Goal: Task Accomplishment & Management: Manage account settings

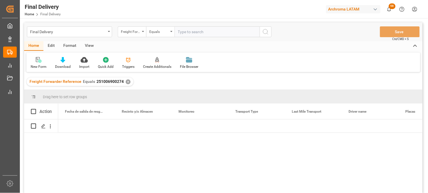
scroll to position [0, 1361]
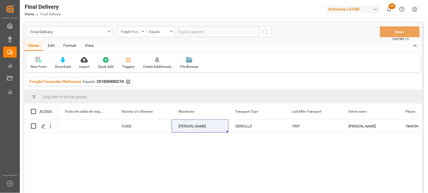
click at [75, 29] on div "Final Delivery" at bounding box center [68, 31] width 76 height 7
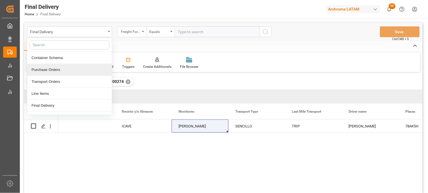
click at [126, 81] on div "✕" at bounding box center [128, 81] width 5 height 5
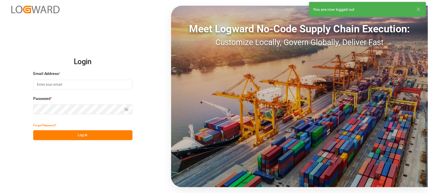
type input "[PERSON_NAME][EMAIL_ADDRESS][PERSON_NAME][DOMAIN_NAME]"
click at [109, 134] on button "Log In" at bounding box center [82, 135] width 99 height 10
click at [110, 134] on button "Log In" at bounding box center [82, 135] width 99 height 10
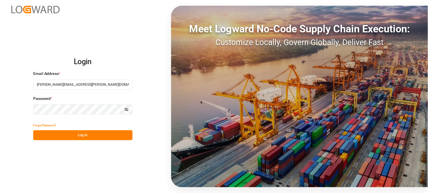
click at [117, 140] on div "Login Email Address * [PERSON_NAME][EMAIL_ADDRESS][PERSON_NAME][DOMAIN_NAME] Pa…" at bounding box center [214, 96] width 428 height 193
click at [119, 135] on button "Log In" at bounding box center [82, 135] width 99 height 10
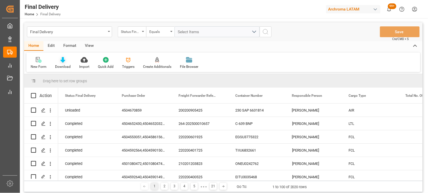
click at [64, 61] on icon at bounding box center [62, 60] width 5 height 6
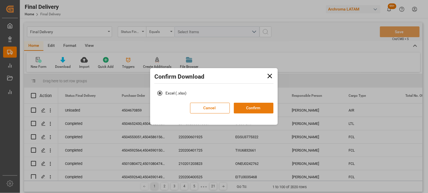
click at [251, 104] on button "Confirm" at bounding box center [254, 108] width 40 height 11
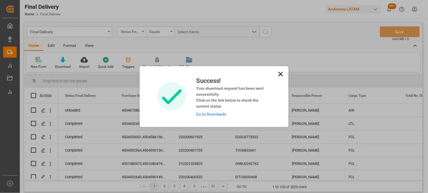
click at [285, 89] on div "Success! Your download request has been sent successfully. Click on the link be…" at bounding box center [214, 96] width 146 height 41
click at [206, 114] on link "Go to Downloads" at bounding box center [211, 114] width 30 height 5
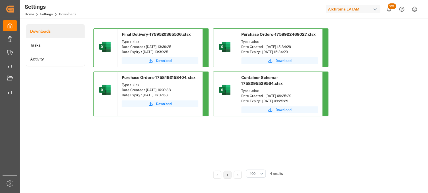
click at [163, 60] on span "Download" at bounding box center [164, 60] width 16 height 5
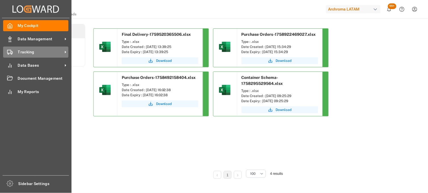
click at [14, 52] on div "Tracking Tracking" at bounding box center [35, 52] width 65 height 11
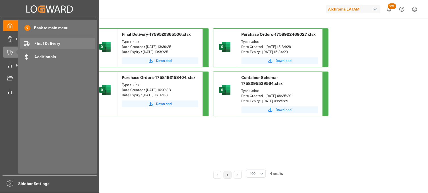
click at [50, 44] on span "Final Delivery" at bounding box center [65, 44] width 61 height 6
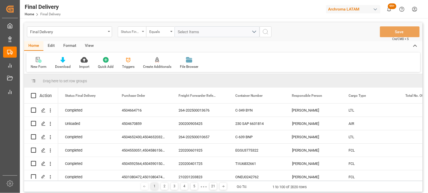
click at [135, 31] on div "Status Final Delivery" at bounding box center [130, 31] width 19 height 7
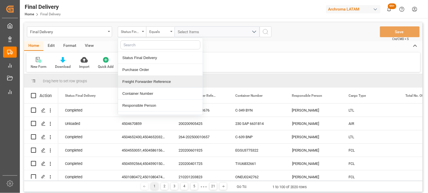
click at [139, 81] on div "Freight Forwarder Reference" at bounding box center [160, 82] width 84 height 12
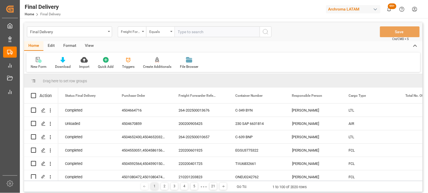
click at [183, 31] on input "text" at bounding box center [216, 31] width 85 height 11
type input "250906900502"
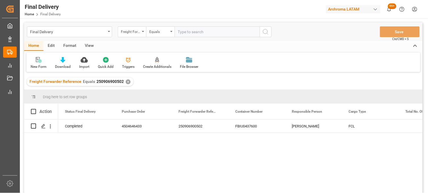
click at [280, 156] on div "Completed 4504646433 250906900502 FBIU0437600 Erika Cervantes FCL" at bounding box center [240, 157] width 364 height 77
click at [248, 129] on div "FBIU0437600" at bounding box center [256, 125] width 57 height 13
click at [305, 125] on div "[PERSON_NAME]" at bounding box center [313, 125] width 57 height 13
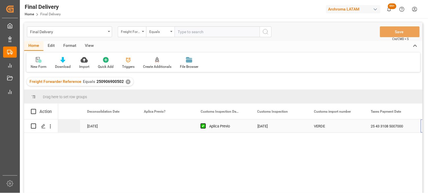
scroll to position [0, 488]
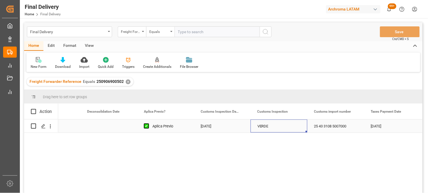
click at [267, 126] on div "VERDE" at bounding box center [278, 126] width 43 height 13
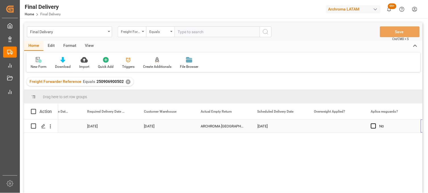
scroll to position [0, 0]
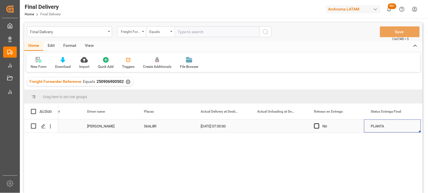
click at [274, 126] on div "Press SPACE to select this row." at bounding box center [278, 125] width 57 height 13
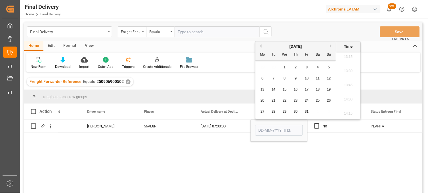
click at [260, 46] on button "Previous Month" at bounding box center [259, 45] width 3 height 3
click at [263, 78] on span "8" at bounding box center [262, 78] width 2 height 4
click at [350, 81] on li "12:00" at bounding box center [348, 80] width 24 height 14
type input "08-09-2025 12:00"
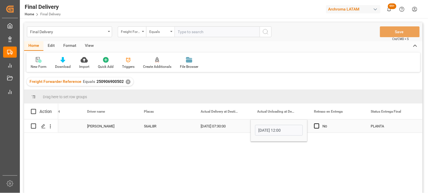
click at [381, 126] on div "PLANTA" at bounding box center [392, 126] width 43 height 13
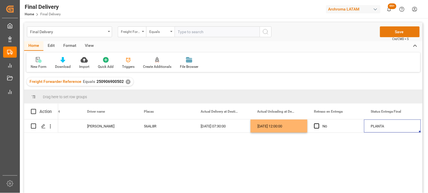
click at [383, 32] on button "Save" at bounding box center [400, 31] width 40 height 11
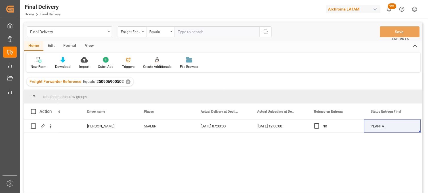
click at [126, 81] on div "✕" at bounding box center [128, 81] width 5 height 5
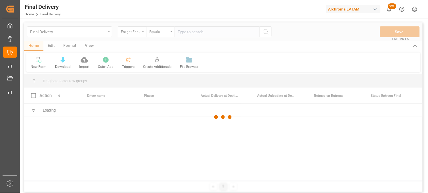
click at [186, 32] on div at bounding box center [223, 116] width 398 height 189
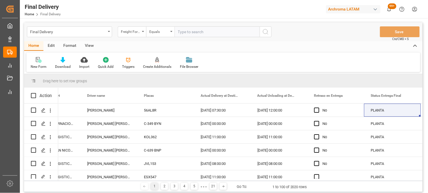
click at [183, 31] on input "text" at bounding box center [216, 31] width 85 height 11
paste input "250906900433"
type input "250906900433"
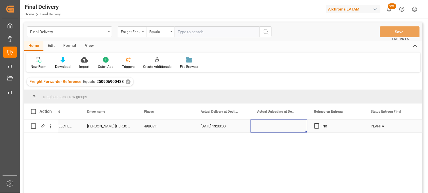
click at [270, 125] on div "Press SPACE to select this row." at bounding box center [278, 125] width 57 height 13
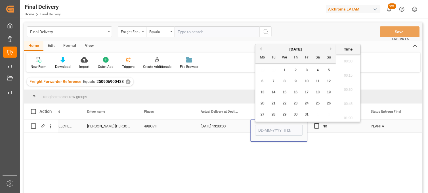
scroll to position [753, 0]
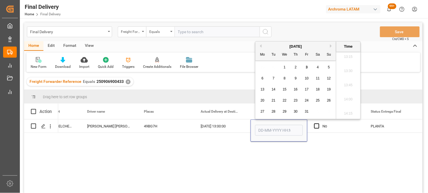
click at [260, 46] on button "Previous Month" at bounding box center [259, 45] width 3 height 3
click at [303, 100] on div "26" at bounding box center [306, 100] width 7 height 7
click at [349, 94] on li "15:00" at bounding box center [348, 93] width 24 height 14
type input "26-09-2025 15:00"
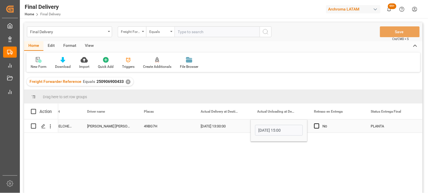
click at [226, 126] on div "[DATE] 13:00:00" at bounding box center [222, 125] width 57 height 13
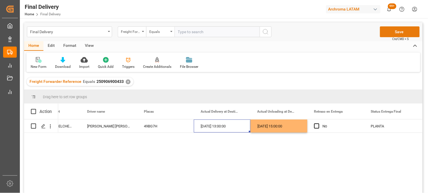
click at [388, 31] on button "Save" at bounding box center [400, 31] width 40 height 11
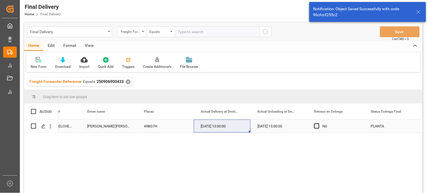
click at [213, 128] on div "[DATE] 13:00:00" at bounding box center [222, 125] width 57 height 13
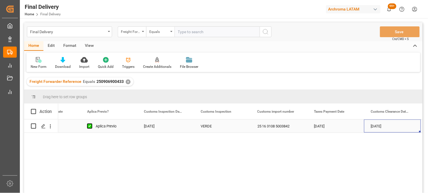
scroll to position [0, 602]
drag, startPoint x: 126, startPoint y: 82, endPoint x: 131, endPoint y: 80, distance: 5.1
click at [126, 82] on div "✕" at bounding box center [128, 81] width 5 height 5
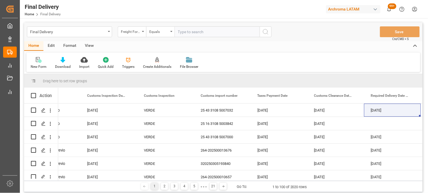
click at [183, 32] on input "text" at bounding box center [216, 31] width 85 height 11
paste input "250915080084"
type input "250915080084"
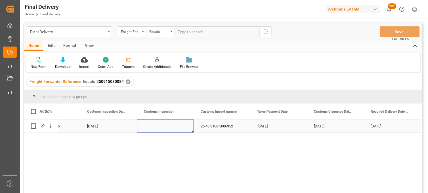
click at [160, 126] on div "Press SPACE to select this row." at bounding box center [165, 125] width 57 height 13
click at [155, 126] on div "Press SPACE to select this row." at bounding box center [165, 125] width 57 height 13
click at [155, 126] on input "Press SPACE to select this row." at bounding box center [165, 129] width 48 height 11
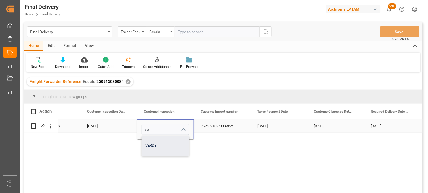
click at [157, 143] on div "VERDE" at bounding box center [165, 146] width 47 height 20
type input "VERDE"
click at [209, 127] on div "25 43 3108 5006952" at bounding box center [222, 125] width 57 height 13
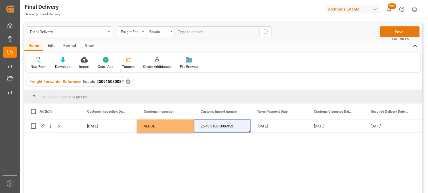
click at [386, 32] on button "Save" at bounding box center [400, 31] width 40 height 11
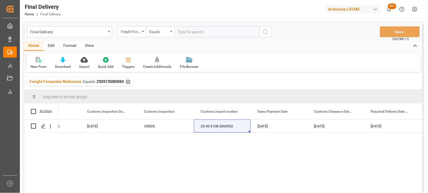
click at [126, 82] on div "✕" at bounding box center [128, 81] width 5 height 5
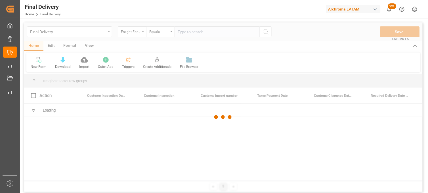
click at [181, 32] on div at bounding box center [223, 116] width 398 height 189
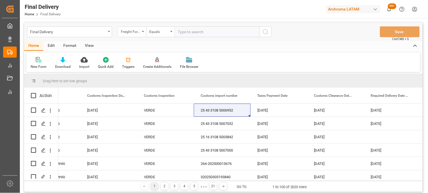
click at [181, 32] on input "text" at bounding box center [216, 31] width 85 height 11
paste input "250915080010"
type input "250915080010"
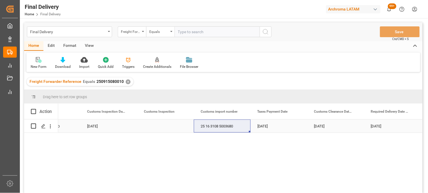
click at [156, 126] on div "Press SPACE to select this row." at bounding box center [165, 125] width 57 height 13
click at [157, 126] on div "Press SPACE to select this row." at bounding box center [165, 125] width 57 height 13
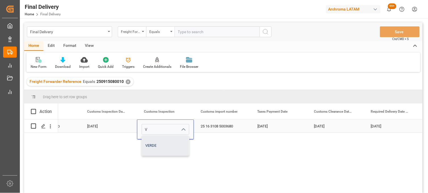
click at [160, 137] on div "VERDE" at bounding box center [165, 146] width 47 height 20
type input "VERDE"
click at [212, 128] on div "25 16 3108 5003680" at bounding box center [222, 125] width 57 height 13
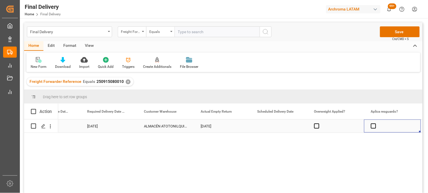
scroll to position [0, 885]
click at [146, 127] on span "Press SPACE to select this row." at bounding box center [146, 125] width 5 height 5
click at [148, 123] on input "Press SPACE to select this row." at bounding box center [148, 123] width 0 height 0
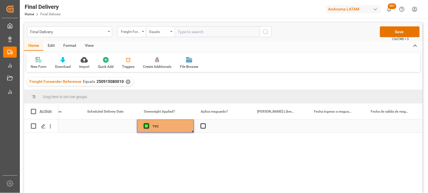
click at [146, 127] on span "Press SPACE to select this row." at bounding box center [146, 125] width 5 height 5
click at [148, 123] on input "Press SPACE to select this row." at bounding box center [148, 123] width 0 height 0
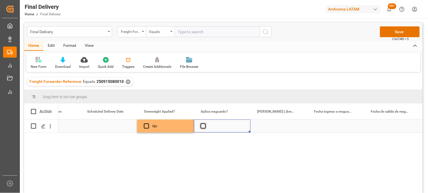
click at [202, 126] on span "Press SPACE to select this row." at bounding box center [202, 125] width 5 height 5
click at [205, 123] on input "Press SPACE to select this row." at bounding box center [205, 123] width 0 height 0
click at [202, 126] on span "Press SPACE to select this row." at bounding box center [202, 125] width 5 height 5
click at [205, 123] on input "Press SPACE to select this row." at bounding box center [205, 123] width 0 height 0
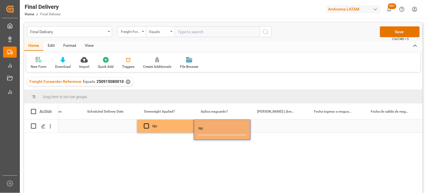
click at [274, 126] on div "Press SPACE to select this row." at bounding box center [278, 125] width 57 height 13
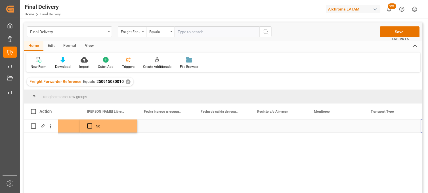
scroll to position [0, 1225]
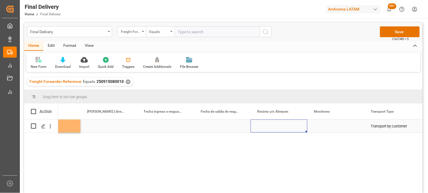
click at [267, 125] on div "Press SPACE to select this row." at bounding box center [278, 125] width 57 height 13
click at [267, 125] on input "Press SPACE to select this row." at bounding box center [279, 129] width 48 height 11
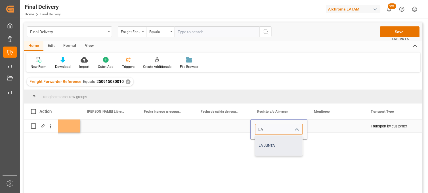
click at [272, 145] on div "LA JUNTA" at bounding box center [278, 146] width 47 height 20
type input "LA JUNTA"
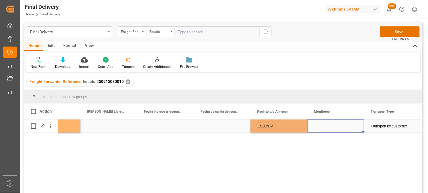
click at [322, 126] on div "Press SPACE to select this row." at bounding box center [335, 125] width 57 height 13
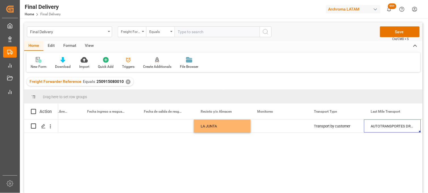
scroll to position [0, 1339]
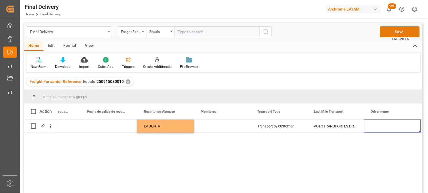
click at [401, 33] on button "Save" at bounding box center [400, 31] width 40 height 11
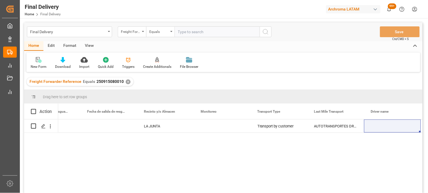
click at [126, 82] on div "✕" at bounding box center [128, 81] width 5 height 5
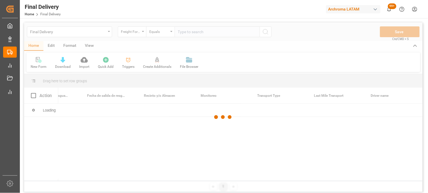
click at [183, 32] on div at bounding box center [223, 116] width 398 height 189
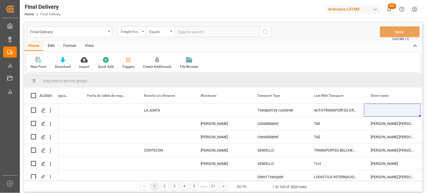
click at [182, 32] on input "text" at bounding box center [216, 31] width 85 height 11
paste input "250906900573"
type input "250906900573"
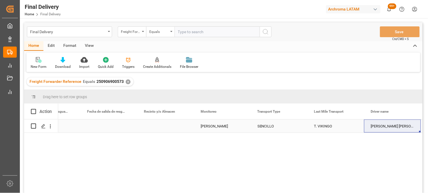
click at [158, 126] on div "Press SPACE to select this row." at bounding box center [165, 125] width 57 height 13
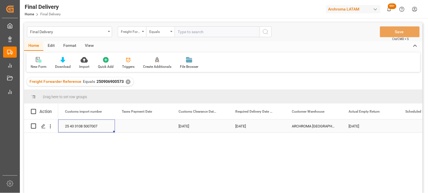
scroll to position [0, 680]
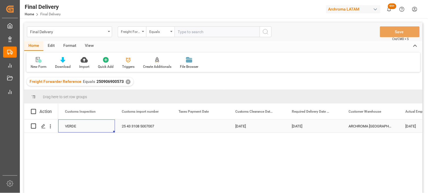
click at [192, 127] on div "Press SPACE to select this row." at bounding box center [200, 125] width 57 height 13
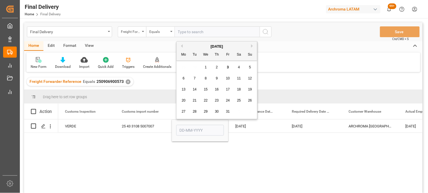
click at [181, 46] on button "Previous Month" at bounding box center [180, 45] width 3 height 3
click at [185, 81] on div "8" at bounding box center [183, 78] width 7 height 7
type input "08-09-2025"
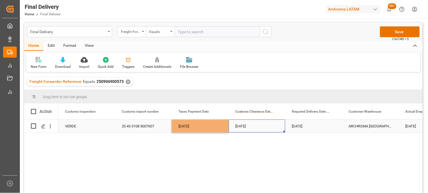
click at [240, 127] on div "09-09-2025" at bounding box center [256, 125] width 57 height 13
click at [389, 35] on button "Save" at bounding box center [400, 31] width 40 height 11
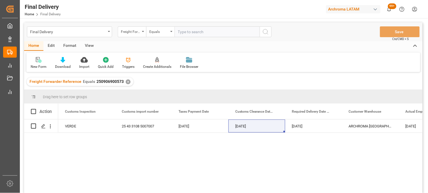
click at [127, 81] on div "✕" at bounding box center [128, 81] width 5 height 5
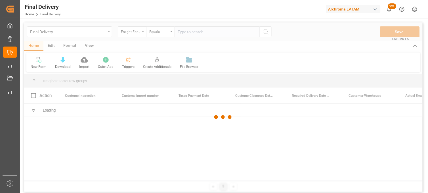
click at [179, 35] on div at bounding box center [223, 116] width 398 height 189
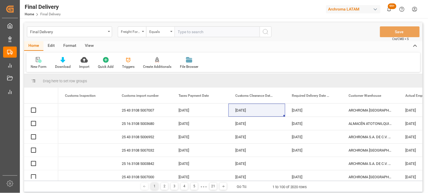
click at [181, 31] on input "text" at bounding box center [216, 31] width 85 height 11
paste input "250906900314"
type input "250906900314"
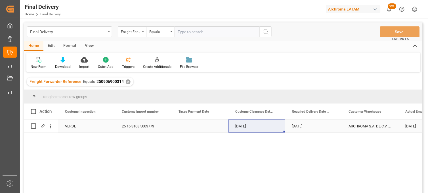
click at [191, 126] on div "Press SPACE to select this row." at bounding box center [200, 125] width 57 height 13
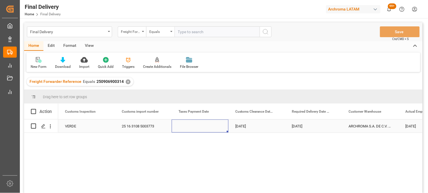
click at [197, 126] on div "Press SPACE to select this row." at bounding box center [200, 125] width 57 height 13
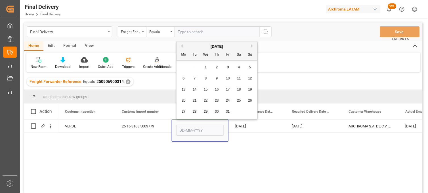
click at [181, 46] on button "Previous Month" at bounding box center [180, 45] width 3 height 3
click at [214, 68] on div "4" at bounding box center [216, 67] width 7 height 7
type input "04-09-2025"
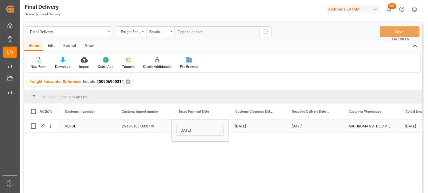
click at [250, 125] on div "09-09-2025" at bounding box center [256, 125] width 57 height 13
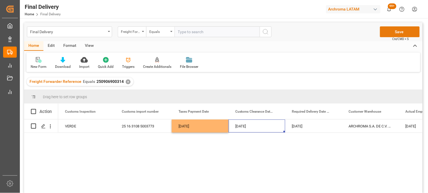
click at [392, 31] on button "Save" at bounding box center [400, 31] width 40 height 11
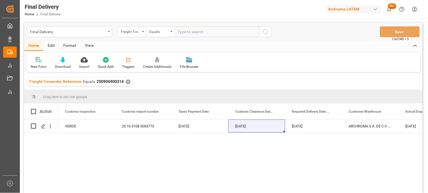
click at [126, 81] on div "✕" at bounding box center [128, 81] width 5 height 5
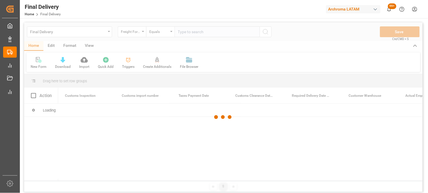
click at [186, 31] on div at bounding box center [223, 116] width 398 height 189
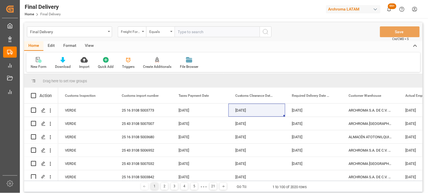
click at [185, 32] on input "text" at bounding box center [216, 31] width 85 height 11
paste input "250906900012"
type input "250906900012"
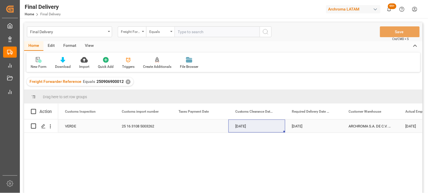
click at [193, 124] on div "Press SPACE to select this row." at bounding box center [200, 125] width 57 height 13
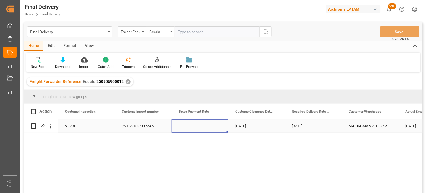
click at [193, 124] on div "Press SPACE to select this row." at bounding box center [200, 125] width 57 height 13
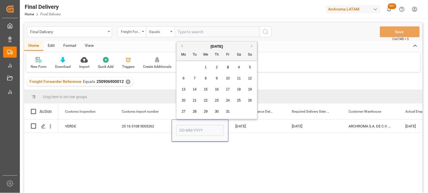
click at [181, 47] on button "Previous Month" at bounding box center [180, 45] width 3 height 3
click at [226, 68] on div "5" at bounding box center [227, 67] width 7 height 7
type input "05-09-2025"
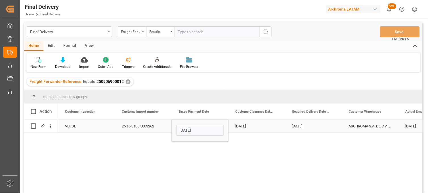
click at [246, 124] on div "09-09-2025" at bounding box center [256, 125] width 57 height 13
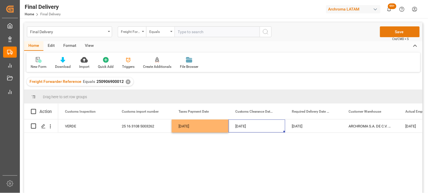
click at [395, 31] on button "Save" at bounding box center [400, 31] width 40 height 11
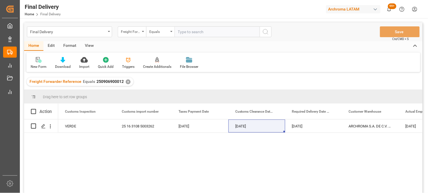
click at [126, 81] on div "✕" at bounding box center [128, 81] width 5 height 5
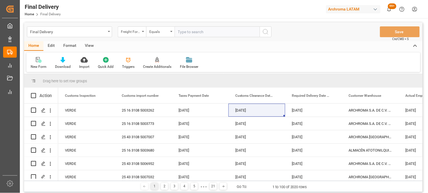
click at [185, 30] on input "text" at bounding box center [216, 31] width 85 height 11
paste input "250906900315"
type input "250906900315"
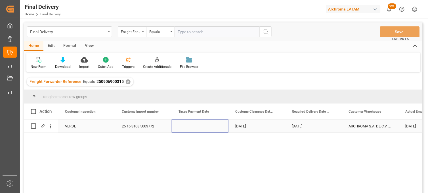
click at [195, 125] on div "Press SPACE to select this row." at bounding box center [200, 125] width 57 height 13
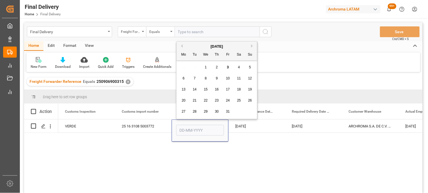
click at [181, 46] on button "Previous Month" at bounding box center [180, 45] width 3 height 3
click at [205, 68] on span "3" at bounding box center [206, 67] width 2 height 4
type input "03-09-2025"
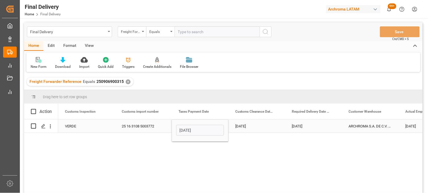
click at [257, 126] on div "06-09-2025" at bounding box center [256, 125] width 57 height 13
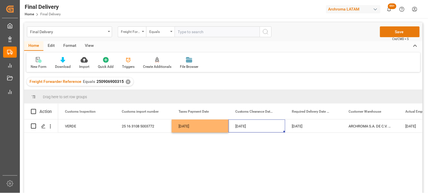
click at [403, 30] on button "Save" at bounding box center [400, 31] width 40 height 11
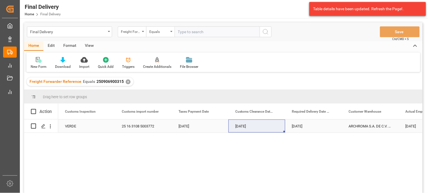
click at [197, 127] on div "03-09-2025" at bounding box center [200, 125] width 57 height 13
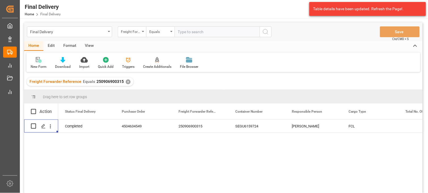
click at [114, 81] on span "250906900315" at bounding box center [109, 81] width 27 height 5
click at [294, 127] on div "[PERSON_NAME]" at bounding box center [313, 125] width 57 height 13
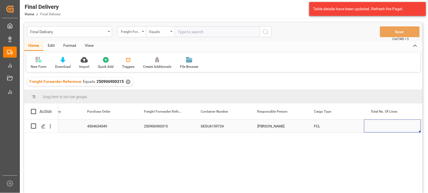
scroll to position [0, 91]
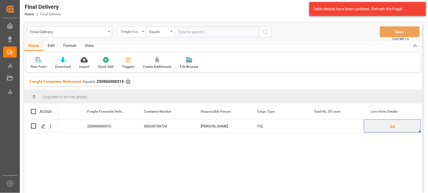
drag, startPoint x: 396, startPoint y: 149, endPoint x: 392, endPoint y: 144, distance: 6.9
click at [396, 149] on div "FCL Erika Cervantes SEGU6159724 250906900315 4504634549 Completed 28-08-2025" at bounding box center [240, 157] width 364 height 77
click at [331, 131] on div "Press SPACE to select this row." at bounding box center [335, 125] width 57 height 13
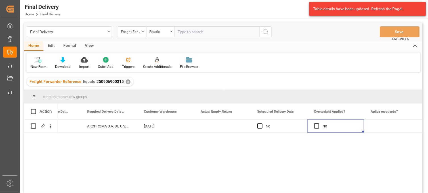
scroll to position [0, 942]
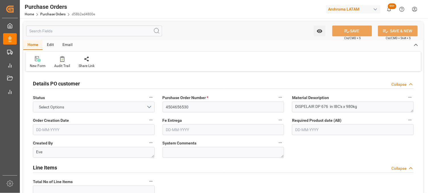
type input "1"
type input "[DATE]"
type input "25-10-2025"
type input "[DATE]"
type input "16-10-2025"
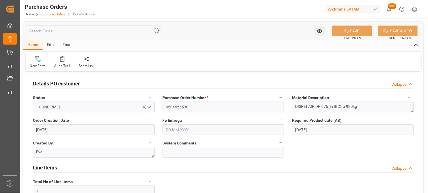
click at [52, 13] on link "Purchase Orders" at bounding box center [52, 14] width 25 height 4
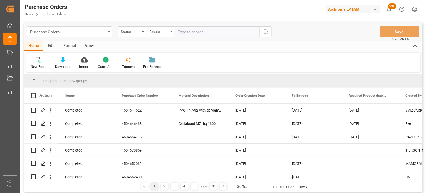
click at [108, 31] on icon "open menu" at bounding box center [109, 31] width 2 height 1
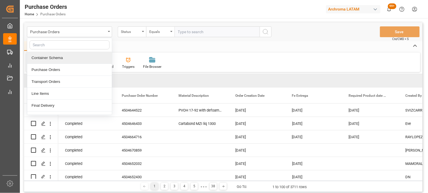
click at [82, 59] on div "Container Schema" at bounding box center [69, 58] width 84 height 12
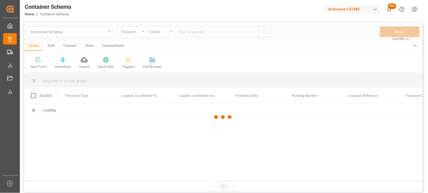
click at [143, 36] on div at bounding box center [223, 116] width 398 height 189
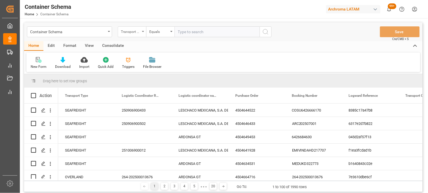
click at [143, 35] on div "Transport Type" at bounding box center [132, 31] width 28 height 11
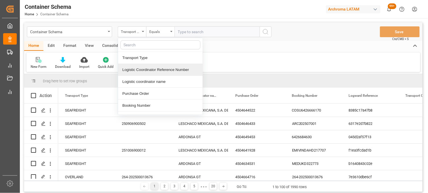
click at [152, 73] on div "Logistic Coordinator Reference Number" at bounding box center [160, 70] width 84 height 12
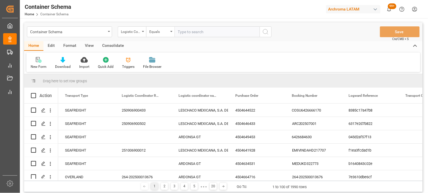
click at [192, 35] on input "text" at bounding box center [216, 31] width 85 height 11
paste input "250915080077"
type input "250915080077"
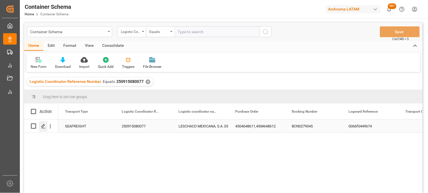
click at [40, 126] on div "Press SPACE to select this row." at bounding box center [43, 126] width 9 height 10
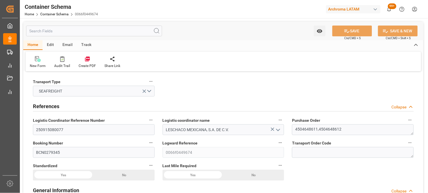
type input "0"
type input "7"
type input "2"
type input "32"
type input "2220"
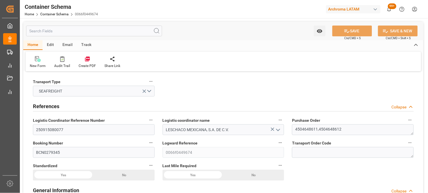
type input "2326.14"
type input "Hapag Lloyd"
type input "Hapag Lloyd Aktiengesellschaft"
type input "ESBCN"
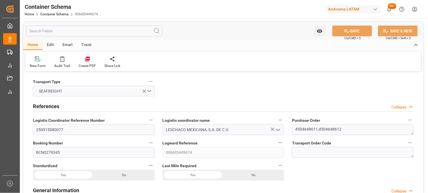
type input "MXVER"
type input "9635664"
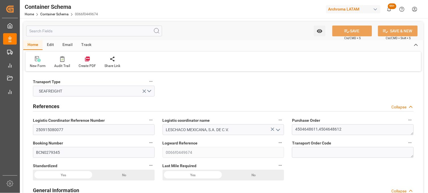
type input "9635664"
type input "0"
type input "19"
type input "25-08-2025 20:45"
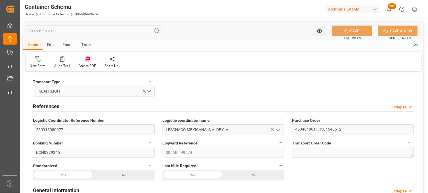
type input "[DATE]"
type input "30-09-2025 07:17"
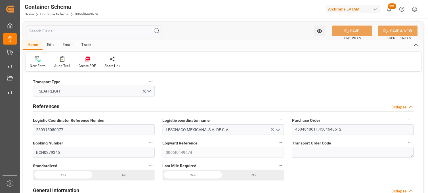
type input "26-08-2025 03:15"
type input "[DATE]"
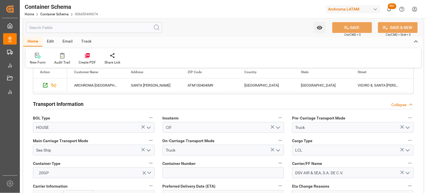
scroll to position [504, 0]
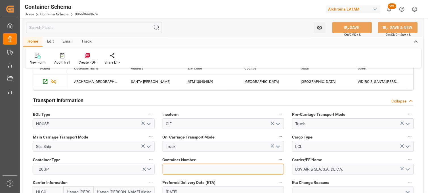
click at [217, 166] on input at bounding box center [223, 169] width 122 height 11
paste input "FANU3593190"
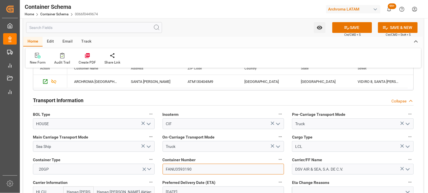
scroll to position [535, 0]
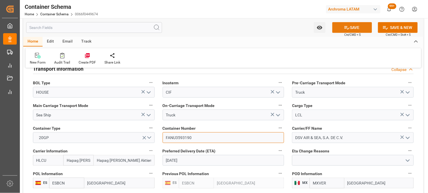
type input "FANU3593190"
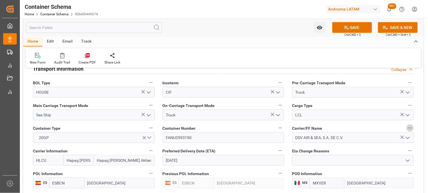
click at [352, 27] on button "SAVE" at bounding box center [352, 27] width 40 height 11
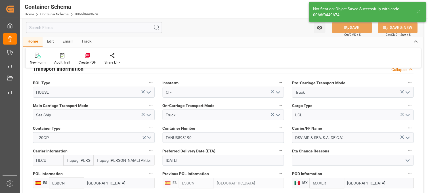
type input "22"
type input "[DATE]"
type input "03-10-2025 20:00"
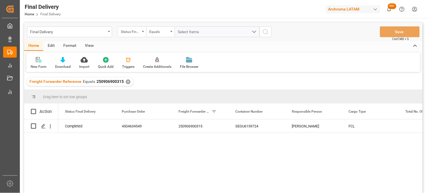
click at [126, 83] on div "✕" at bounding box center [128, 81] width 5 height 5
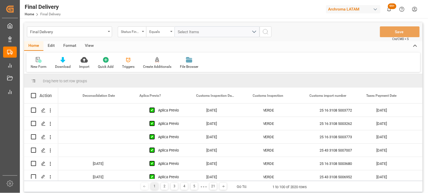
scroll to position [0, 510]
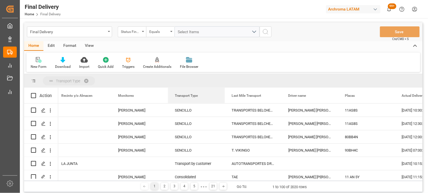
drag, startPoint x: 188, startPoint y: 94, endPoint x: 187, endPoint y: 82, distance: 12.5
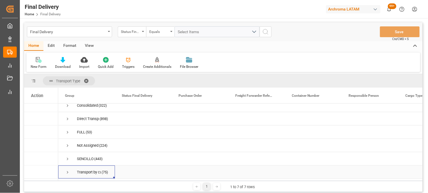
click at [67, 170] on span "Press SPACE to select this row." at bounding box center [67, 172] width 5 height 5
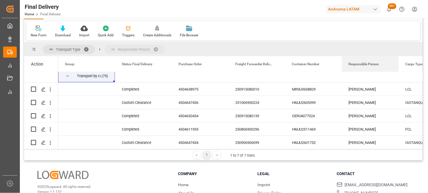
drag, startPoint x: 356, startPoint y: 61, endPoint x: 350, endPoint y: 49, distance: 13.3
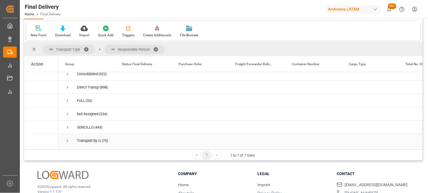
click at [66, 138] on span "Press SPACE to select this row." at bounding box center [67, 140] width 5 height 5
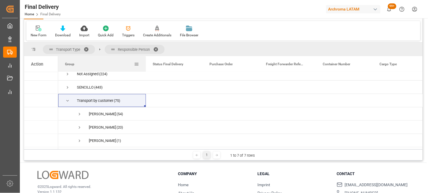
drag, startPoint x: 114, startPoint y: 60, endPoint x: 145, endPoint y: 60, distance: 30.9
click at [145, 60] on div at bounding box center [146, 64] width 2 height 16
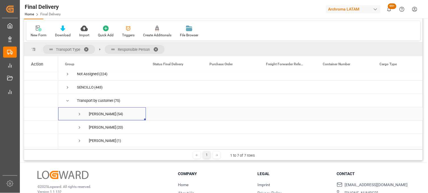
click at [79, 111] on span "Press SPACE to select this row." at bounding box center [79, 113] width 5 height 5
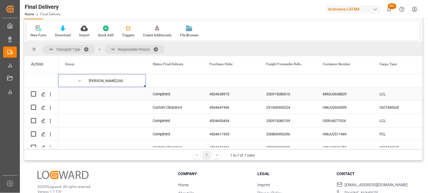
click at [223, 94] on div "4504638975" at bounding box center [230, 93] width 57 height 13
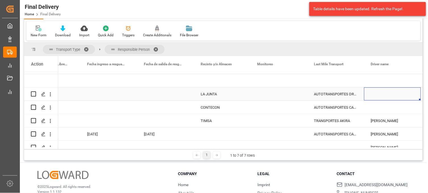
click at [265, 94] on div "Press SPACE to select this row." at bounding box center [278, 93] width 57 height 13
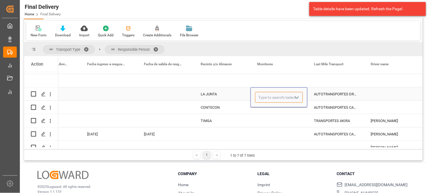
click at [265, 94] on input "Press SPACE to select this row." at bounding box center [279, 97] width 48 height 11
click at [267, 112] on div "NO APLICA" at bounding box center [278, 113] width 47 height 20
type input "NO APLICA"
click at [262, 109] on div "Press SPACE to select this row." at bounding box center [278, 107] width 57 height 13
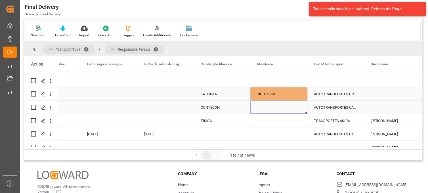
click at [263, 108] on div "Press SPACE to select this row." at bounding box center [278, 107] width 57 height 13
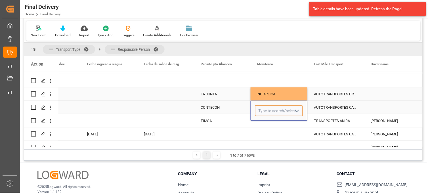
click at [263, 108] on input "Press SPACE to select this row." at bounding box center [279, 110] width 48 height 11
click at [270, 123] on div "NO APLICA" at bounding box center [278, 127] width 47 height 20
type input "NO APLICA"
click at [269, 122] on div "Press SPACE to select this row." at bounding box center [278, 120] width 57 height 13
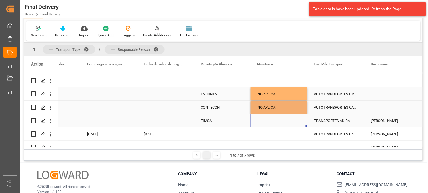
click at [265, 120] on div "Press SPACE to select this row." at bounding box center [278, 120] width 57 height 13
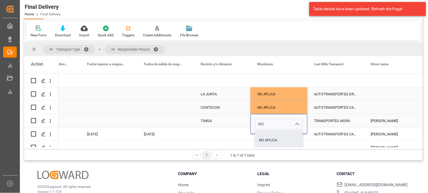
click at [273, 135] on div "NO APLICA" at bounding box center [278, 140] width 47 height 20
type input "NO APLICA"
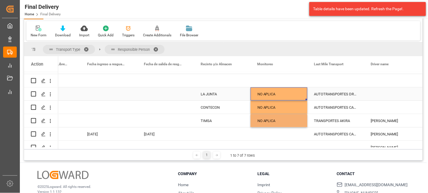
click at [267, 95] on div "NO APLICA" at bounding box center [278, 94] width 43 height 13
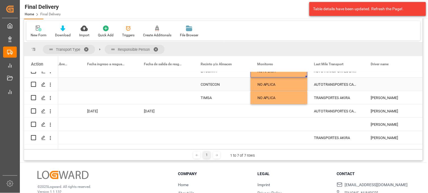
scroll to position [123, 0]
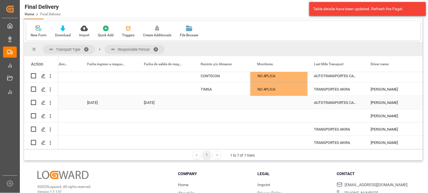
click at [271, 104] on div "Press SPACE to select this row." at bounding box center [278, 102] width 57 height 13
click at [271, 104] on input "Press SPACE to select this row." at bounding box center [279, 105] width 48 height 11
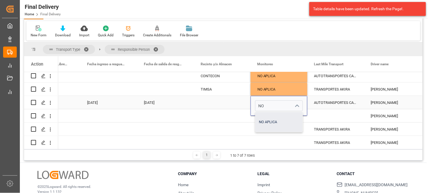
click at [267, 121] on div "NO APLICA" at bounding box center [278, 122] width 47 height 20
type input "NO APLICA"
click at [268, 119] on div "Press SPACE to select this row." at bounding box center [278, 115] width 57 height 13
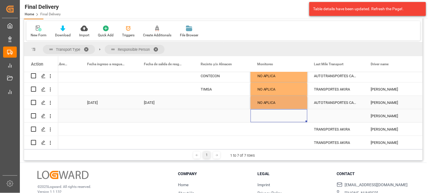
click at [265, 117] on div "Press SPACE to select this row." at bounding box center [278, 115] width 57 height 13
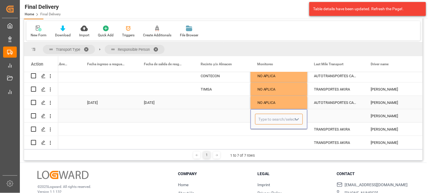
click at [265, 117] on input "Press SPACE to select this row." at bounding box center [279, 119] width 48 height 11
click at [265, 129] on div "NO APLICA" at bounding box center [278, 135] width 47 height 20
type input "NO APLICA"
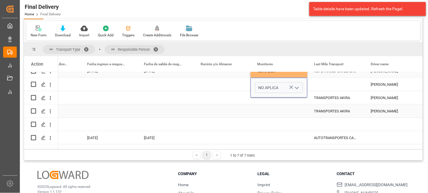
click at [267, 101] on div "Press SPACE to select this row." at bounding box center [278, 97] width 57 height 13
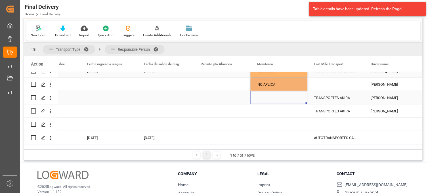
click at [265, 100] on div "Press SPACE to select this row." at bounding box center [278, 97] width 57 height 13
click at [265, 100] on input "Press SPACE to select this row." at bounding box center [279, 101] width 48 height 11
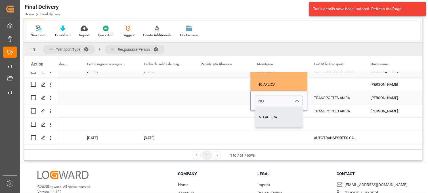
click at [270, 117] on div "NO APLICA" at bounding box center [278, 117] width 47 height 20
type input "NO APLICA"
click at [265, 112] on div "Press SPACE to select this row." at bounding box center [278, 110] width 57 height 13
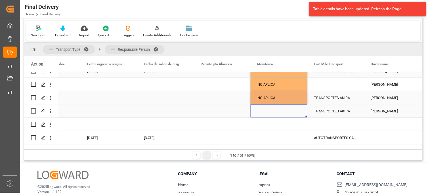
click at [265, 111] on div "Press SPACE to select this row." at bounding box center [278, 110] width 57 height 13
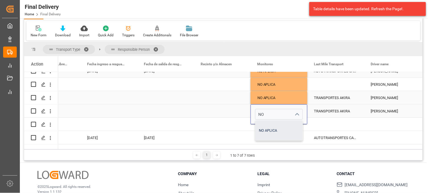
click at [267, 124] on div "NO APLICA" at bounding box center [278, 131] width 47 height 20
type input "NO APLICA"
click at [266, 126] on div "Press SPACE to select this row." at bounding box center [278, 124] width 57 height 13
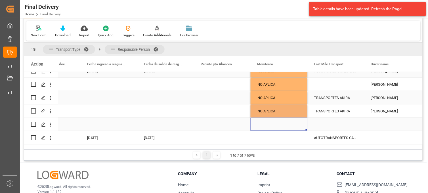
click at [266, 125] on div "Press SPACE to select this row." at bounding box center [278, 124] width 57 height 13
click at [266, 125] on input "Press SPACE to select this row." at bounding box center [279, 127] width 48 height 11
click at [267, 136] on div "NO APLICA" at bounding box center [278, 144] width 47 height 20
type input "NO APLICA"
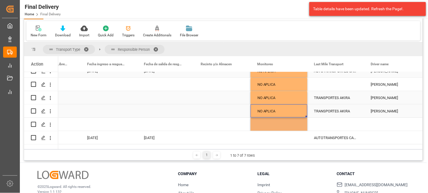
click at [270, 111] on div "NO APLICA" at bounding box center [278, 111] width 43 height 13
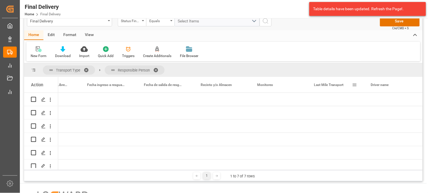
scroll to position [0, 0]
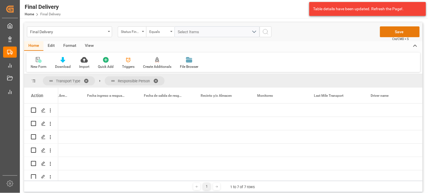
click at [386, 32] on button "Save" at bounding box center [400, 31] width 40 height 11
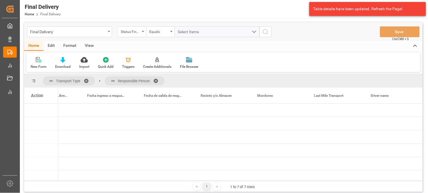
click at [333, 62] on div "New Form Download Import Quick Add Triggers Create Additionals File Browser" at bounding box center [223, 62] width 394 height 20
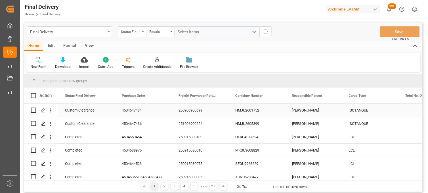
click at [252, 112] on div "HMJU2601752" at bounding box center [256, 109] width 57 height 13
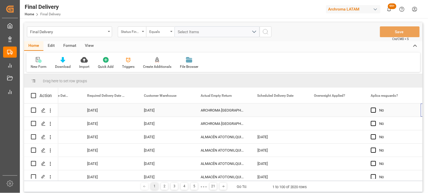
scroll to position [0, 885]
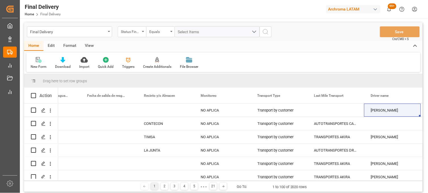
click at [344, 61] on div "New Form Download Import Quick Add Triggers Create Additionals File Browser" at bounding box center [223, 62] width 394 height 20
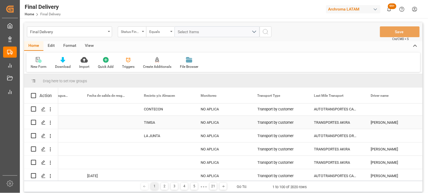
scroll to position [0, 0]
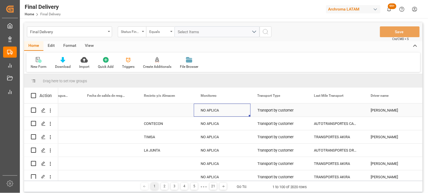
click at [210, 109] on div "NO APLICA" at bounding box center [221, 110] width 43 height 13
click at [163, 111] on div "Press SPACE to select this row." at bounding box center [165, 109] width 57 height 13
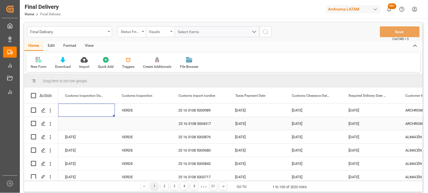
scroll to position [0, 567]
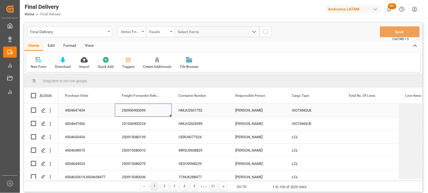
click at [137, 110] on div "250906900699" at bounding box center [143, 109] width 57 height 13
click at [244, 111] on div "[PERSON_NAME]" at bounding box center [256, 109] width 57 height 13
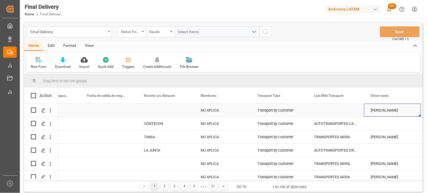
click at [329, 111] on div "Press SPACE to select this row." at bounding box center [335, 109] width 57 height 13
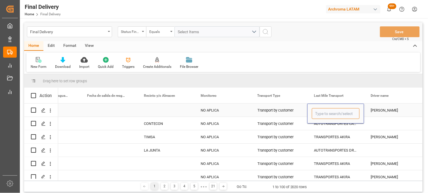
click at [329, 111] on input "Press SPACE to select this row." at bounding box center [336, 113] width 48 height 11
click at [325, 123] on div "AUTOTRANSPORTES CABALLERO E HIJOS SA DE CV" at bounding box center [358, 130] width 92 height 20
type input "AUTOTRANSPORTES CABALLERO E HIJOS SA DE CV"
click at [382, 122] on div "Press SPACE to select this row." at bounding box center [392, 123] width 57 height 13
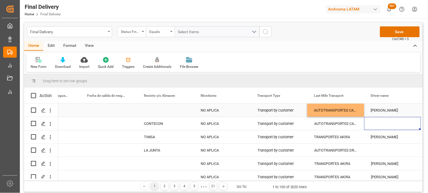
click at [149, 112] on div "Press SPACE to select this row." at bounding box center [165, 109] width 57 height 13
click at [155, 109] on div "Press SPACE to select this row." at bounding box center [165, 109] width 57 height 13
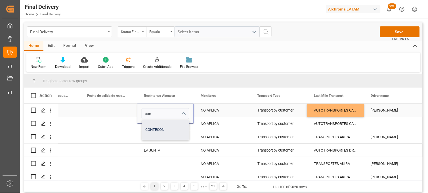
click at [157, 133] on div "CONTECON" at bounding box center [165, 130] width 47 height 20
type input "CONTECON"
click at [207, 111] on div "NO APLICA" at bounding box center [221, 110] width 43 height 13
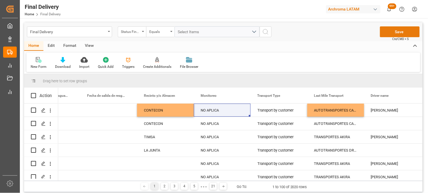
click at [396, 33] on button "Save" at bounding box center [400, 31] width 40 height 11
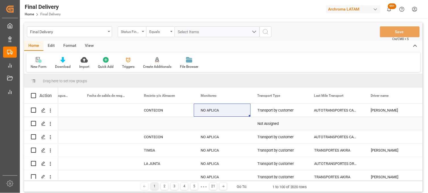
click at [210, 122] on div "Press SPACE to select this row." at bounding box center [222, 123] width 57 height 13
click at [155, 125] on div "Press SPACE to select this row." at bounding box center [165, 123] width 57 height 13
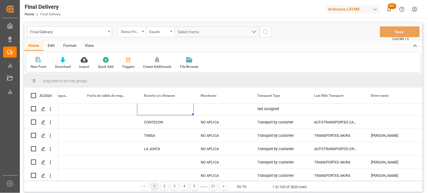
scroll to position [0, 0]
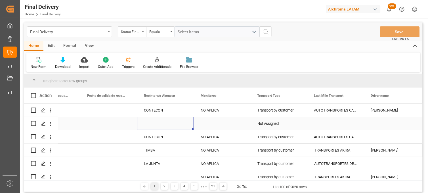
click at [196, 123] on div "Press SPACE to select this row." at bounding box center [222, 123] width 57 height 13
click at [151, 120] on div "Press SPACE to select this row." at bounding box center [165, 123] width 57 height 13
click at [270, 135] on div "Transport by customer" at bounding box center [278, 136] width 43 height 13
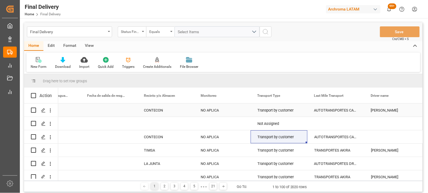
click at [146, 110] on div "CONTECON" at bounding box center [165, 110] width 43 height 13
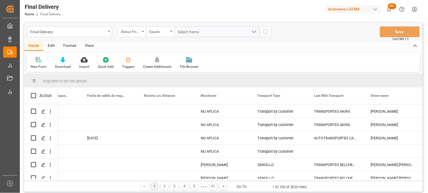
scroll to position [63, 0]
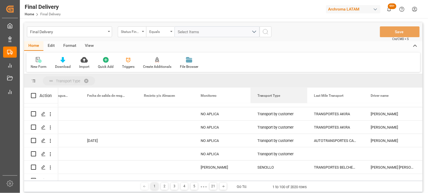
drag, startPoint x: 266, startPoint y: 94, endPoint x: 268, endPoint y: 80, distance: 14.0
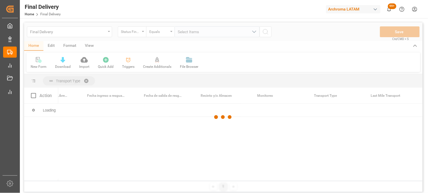
scroll to position [0, 0]
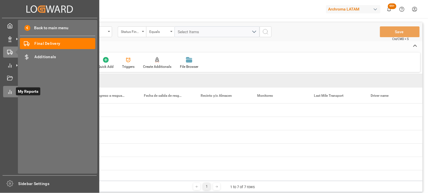
click at [9, 89] on icon at bounding box center [10, 92] width 6 height 6
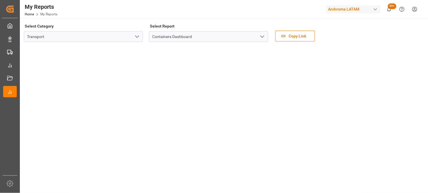
click at [261, 37] on icon "open menu" at bounding box center [262, 36] width 7 height 7
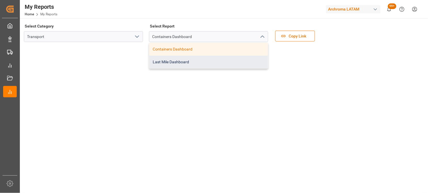
click at [179, 62] on div "Last Mile Dashboard" at bounding box center [208, 62] width 119 height 13
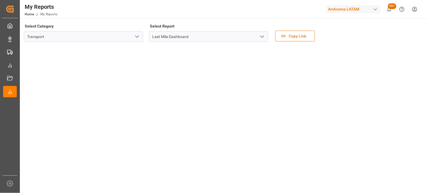
click at [262, 35] on icon "open menu" at bounding box center [262, 36] width 7 height 7
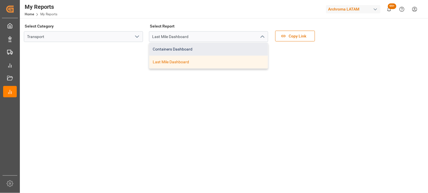
click at [175, 49] on div "Containers Dashboard" at bounding box center [208, 49] width 119 height 13
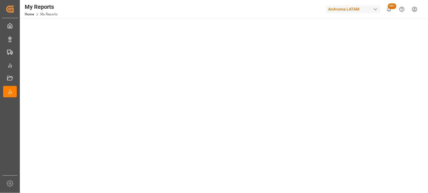
scroll to position [189, 0]
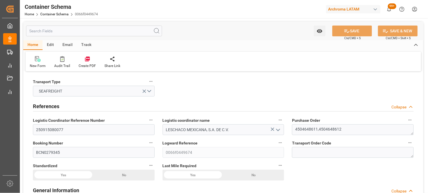
scroll to position [567, 0]
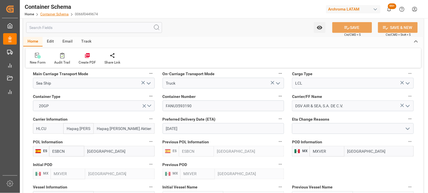
click at [53, 12] on link "Container Schema" at bounding box center [54, 14] width 28 height 4
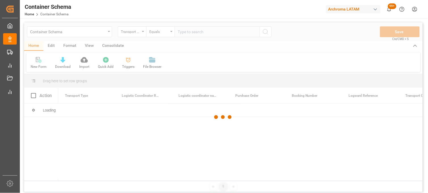
click at [138, 34] on div at bounding box center [223, 116] width 398 height 189
click at [142, 32] on div at bounding box center [223, 116] width 398 height 189
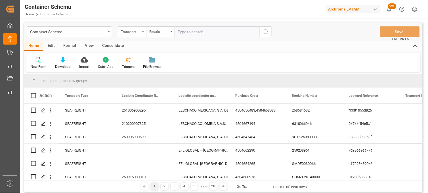
click at [142, 34] on div "Transport Type" at bounding box center [132, 31] width 28 height 11
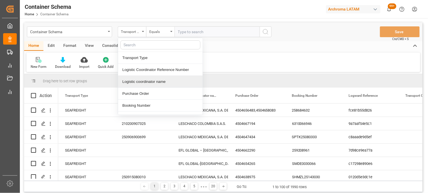
click at [138, 92] on div "Purchase Order" at bounding box center [160, 94] width 84 height 12
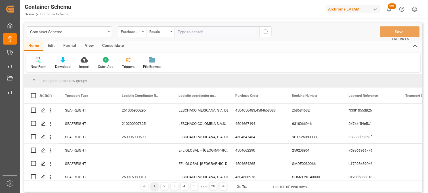
click at [183, 33] on input "text" at bounding box center [216, 31] width 85 height 11
paste input "4504506200"
type input "4504506200"
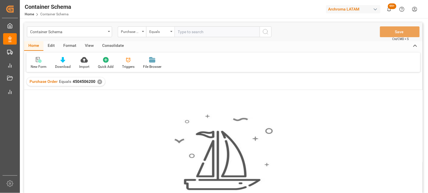
click at [99, 82] on div "✕" at bounding box center [99, 81] width 5 height 5
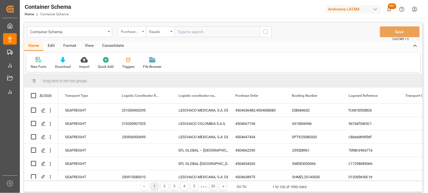
click at [137, 33] on div "Purchase Order" at bounding box center [130, 31] width 19 height 7
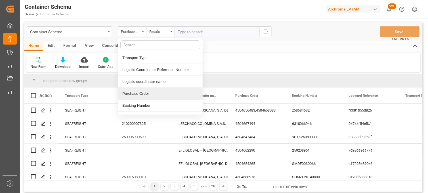
click at [142, 92] on div "Purchase Order" at bounding box center [160, 94] width 84 height 12
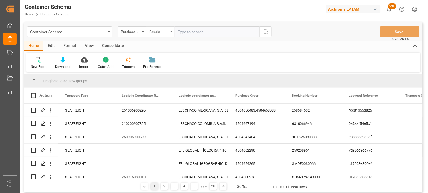
click at [169, 30] on div "Equals" at bounding box center [160, 31] width 28 height 11
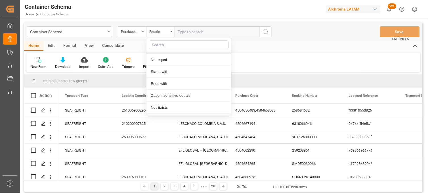
scroll to position [31, 0]
click at [183, 33] on input "text" at bounding box center [216, 31] width 85 height 11
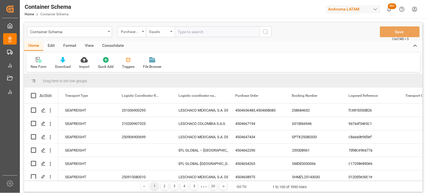
paste input "4504506200"
click at [205, 33] on input "4504506200" at bounding box center [216, 31] width 85 height 11
click at [175, 31] on input "4504506200" at bounding box center [216, 31] width 85 height 11
drag, startPoint x: 184, startPoint y: 32, endPoint x: 207, endPoint y: 32, distance: 23.0
click at [207, 32] on input "4504506200" at bounding box center [216, 31] width 85 height 11
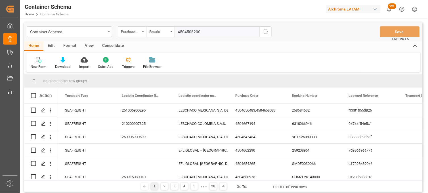
click at [207, 32] on input "4504506200" at bounding box center [216, 31] width 85 height 11
type input "4504506200"
click at [265, 31] on icon "search button" at bounding box center [265, 31] width 7 height 7
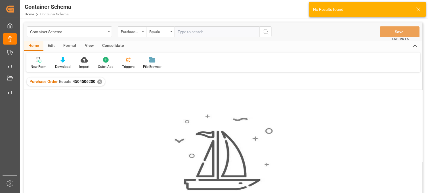
click at [98, 83] on div "✕" at bounding box center [99, 81] width 5 height 5
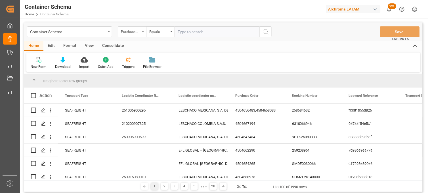
click at [138, 32] on div "Purchase Order" at bounding box center [130, 31] width 19 height 7
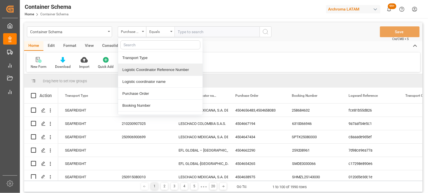
click at [145, 69] on div "Logistic Coordinator Reference Number" at bounding box center [160, 70] width 84 height 12
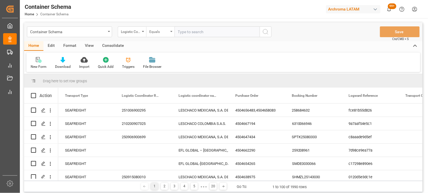
drag, startPoint x: 169, startPoint y: 34, endPoint x: 172, endPoint y: 37, distance: 4.0
click at [170, 34] on div "Equals" at bounding box center [160, 31] width 28 height 11
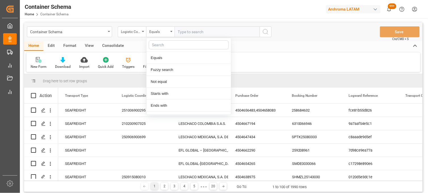
click at [189, 35] on input "text" at bounding box center [216, 31] width 85 height 11
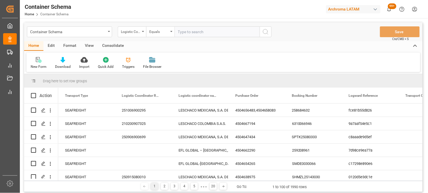
paste input "240709090084"
click at [219, 32] on input "240709090084" at bounding box center [216, 31] width 85 height 11
type input "240709090084"
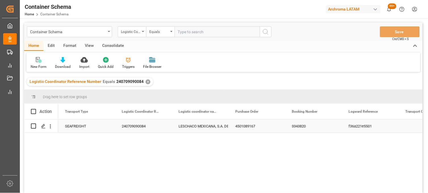
click at [247, 126] on div "4501089167" at bounding box center [256, 125] width 57 height 13
click at [43, 126] on polygon "Press SPACE to select this row." at bounding box center [43, 125] width 3 height 3
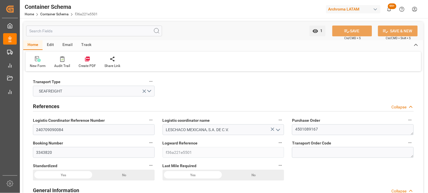
type input "14"
type input "7"
type input "1"
type input "20880"
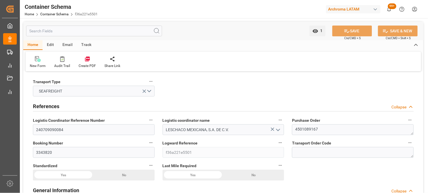
type input "Maersk"
type input "Maersk Line AS"
type input "BEANR"
type input "MXVER"
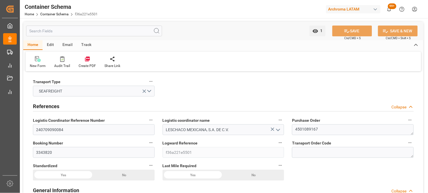
type input "MXVER"
type input "9215907"
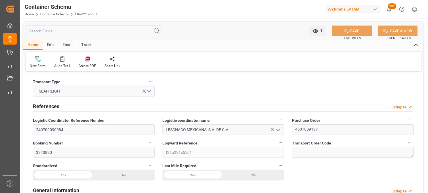
type input "0"
type input "[DATE] 16:00"
type input "[DATE]"
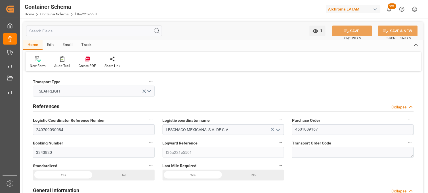
type input "[DATE]"
type input "[DATE] 13:28"
type input "[DATE] 00:06"
type input "[DATE]"
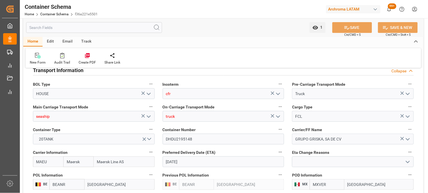
scroll to position [504, 0]
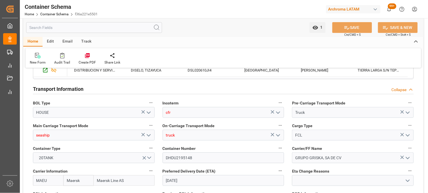
click at [149, 134] on icon "open menu" at bounding box center [148, 135] width 7 height 7
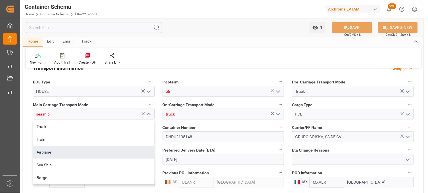
scroll to position [535, 0]
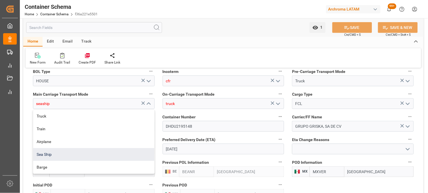
click at [70, 157] on div "Sea Ship" at bounding box center [93, 154] width 121 height 13
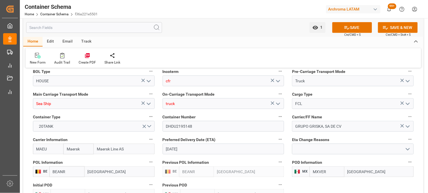
type input "Sea Ship"
click at [49, 105] on input "Sea Ship" at bounding box center [94, 103] width 122 height 11
drag, startPoint x: 55, startPoint y: 104, endPoint x: 37, endPoint y: 106, distance: 18.0
click at [37, 106] on input "Sea Ship" at bounding box center [94, 103] width 122 height 11
click at [279, 80] on icon "open menu" at bounding box center [277, 81] width 7 height 7
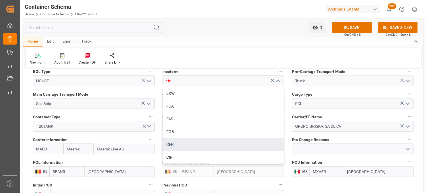
click at [171, 142] on div "CFR" at bounding box center [223, 144] width 121 height 13
type input "CFR"
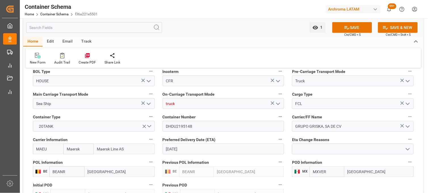
click at [288, 128] on div "GRUPO GRISKA, SA DE CV" at bounding box center [353, 126] width 130 height 11
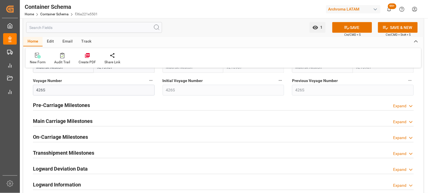
scroll to position [693, 0]
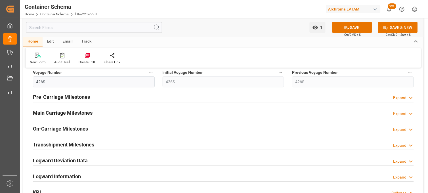
click at [87, 115] on h2 "Main Carriage Milestones" at bounding box center [63, 113] width 60 height 8
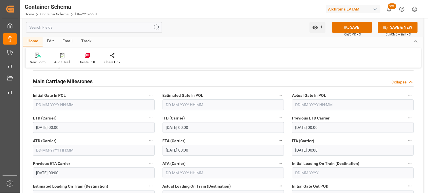
scroll to position [756, 0]
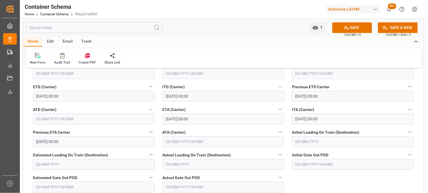
click at [175, 141] on input "text" at bounding box center [223, 141] width 122 height 11
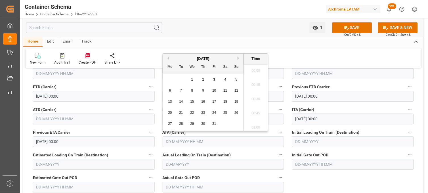
scroll to position [824, 0]
click at [168, 58] on button "Previous Month" at bounding box center [167, 57] width 3 height 3
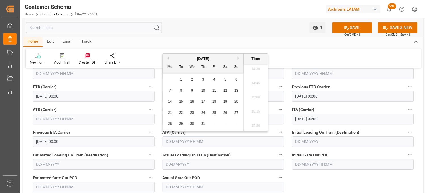
click at [168, 58] on button "Previous Month" at bounding box center [167, 57] width 3 height 3
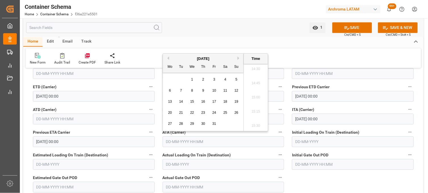
click at [168, 58] on button "Previous Month" at bounding box center [167, 57] width 3 height 3
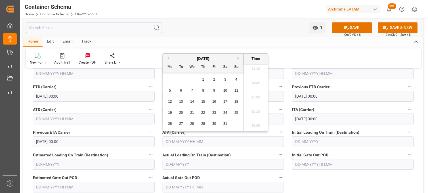
click at [168, 58] on button "Previous Month" at bounding box center [167, 57] width 3 height 3
click at [213, 102] on span "19" at bounding box center [214, 102] width 4 height 4
click at [257, 93] on li "15:00" at bounding box center [256, 97] width 24 height 14
type input "[DATE] 15:00"
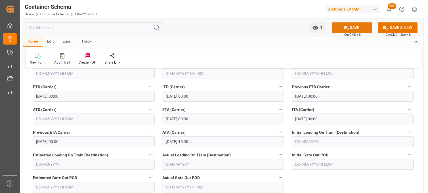
click at [341, 29] on button "SAVE" at bounding box center [352, 27] width 40 height 11
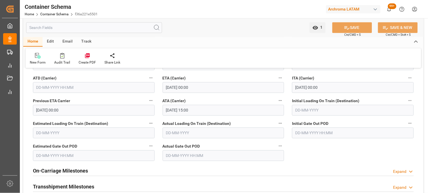
scroll to position [776, 0]
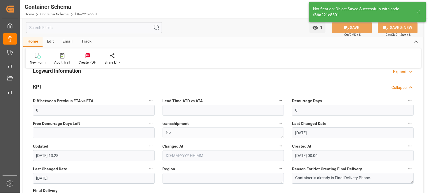
type input "427"
type input "428"
type input "[DATE]"
type input "[DATE] 21:00"
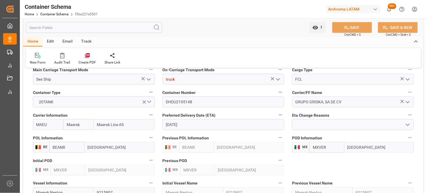
scroll to position [588, 0]
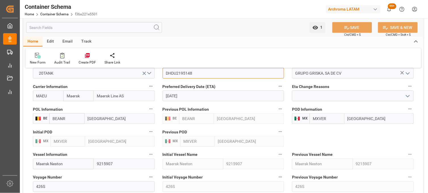
click at [179, 74] on input "DHDU2195148" at bounding box center [223, 73] width 122 height 11
click at [187, 75] on input "DHDU2195148" at bounding box center [223, 73] width 122 height 11
click at [48, 13] on link "Container Schema" at bounding box center [54, 14] width 28 height 4
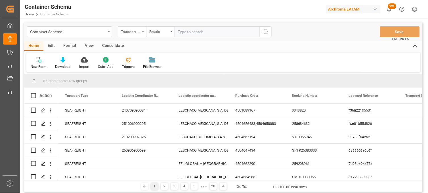
click at [143, 32] on div "Transport Type" at bounding box center [132, 31] width 28 height 11
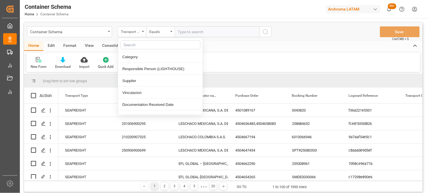
scroll to position [189, 0]
click at [130, 44] on input "text" at bounding box center [160, 44] width 80 height 9
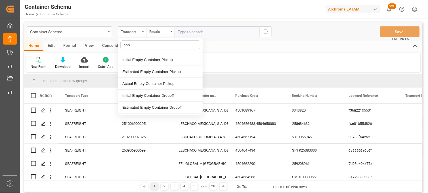
scroll to position [0, 0]
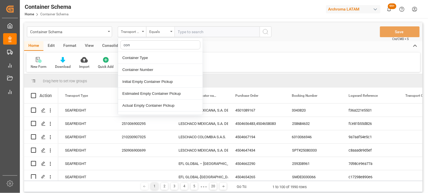
type input "cont"
click at [138, 64] on div "Container Number" at bounding box center [160, 70] width 84 height 12
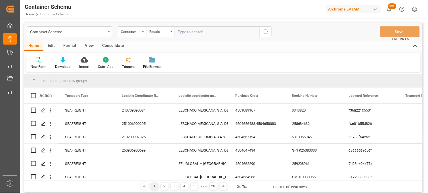
click at [195, 33] on input "text" at bounding box center [216, 31] width 85 height 11
type input "EXFU6726217"
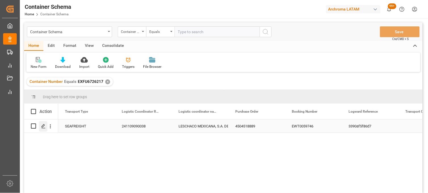
click at [44, 127] on icon "Press SPACE to select this row." at bounding box center [43, 126] width 5 height 5
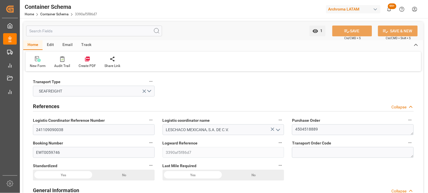
type input "10"
type input "7"
type input "1"
type input "21000"
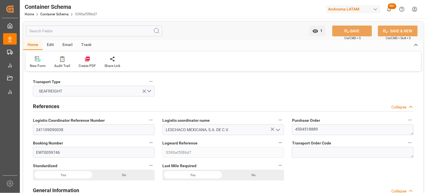
type input "21000"
type input "Maersk"
type input "Maersk Line AS"
type input "CNSGH"
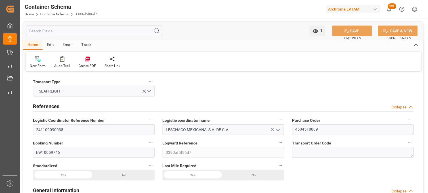
type input "MXZLO"
type input "9172777"
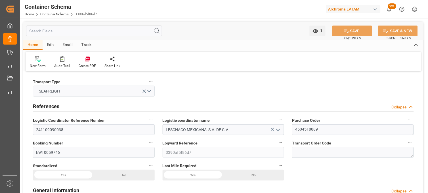
type input "9172777"
type input "0"
type input "36"
type input "319"
type input "320"
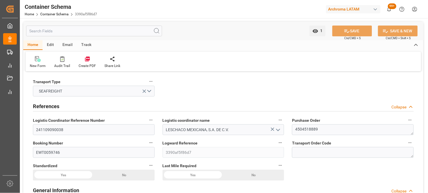
type input "[DATE] 16:00"
type input "[DATE]"
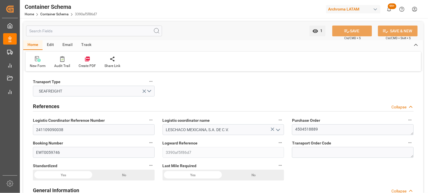
type input "[DATE] 18:06"
type input "[DATE] 21:58"
type input "[DATE]"
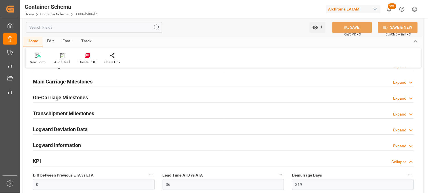
scroll to position [724, 0]
click at [90, 81] on h2 "Main Carriage Milestones" at bounding box center [63, 82] width 60 height 8
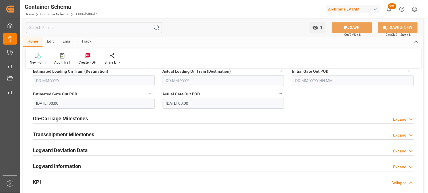
scroll to position [851, 0]
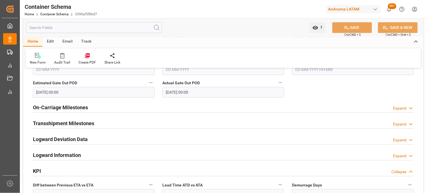
click at [64, 108] on h2 "On-Carriage Milestones" at bounding box center [60, 107] width 55 height 8
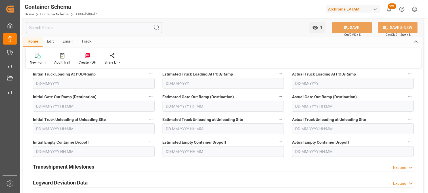
scroll to position [945, 0]
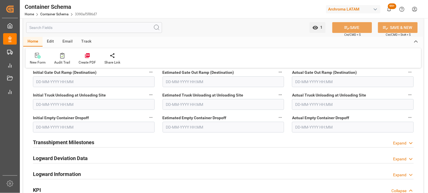
click at [307, 126] on input "text" at bounding box center [353, 127] width 122 height 11
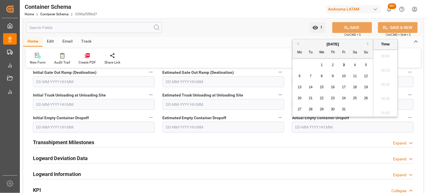
scroll to position [824, 0]
click at [299, 43] on div "[DATE]" at bounding box center [332, 44] width 81 height 6
click at [298, 43] on button "Previous Month" at bounding box center [296, 43] width 3 height 3
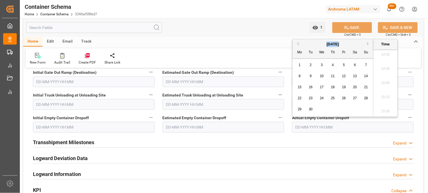
click at [298, 43] on button "Previous Month" at bounding box center [296, 43] width 3 height 3
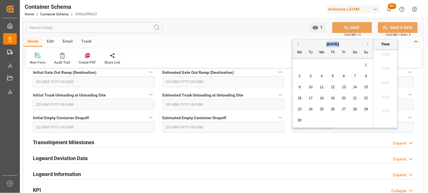
click at [298, 43] on button "Previous Month" at bounding box center [296, 43] width 3 height 3
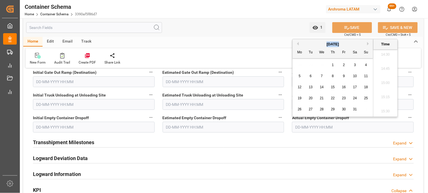
click at [298, 43] on button "Previous Month" at bounding box center [296, 43] width 3 height 3
click at [344, 98] on span "24" at bounding box center [344, 98] width 4 height 4
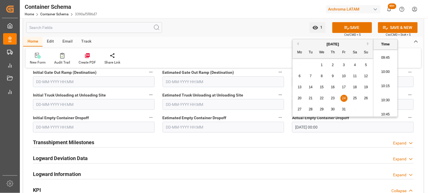
scroll to position [540, 0]
click at [387, 73] on li "09:45" at bounding box center [385, 69] width 24 height 14
type input "[DATE] 09:45"
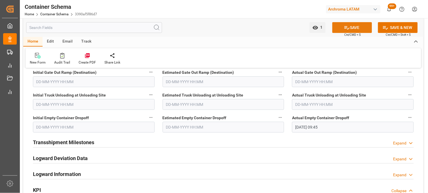
click at [345, 25] on icon at bounding box center [347, 28] width 6 height 6
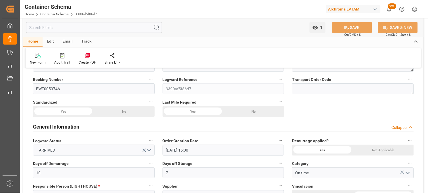
scroll to position [0, 0]
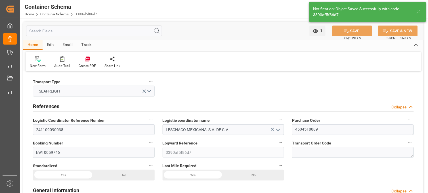
type input "68"
type input "[DATE] 21:13"
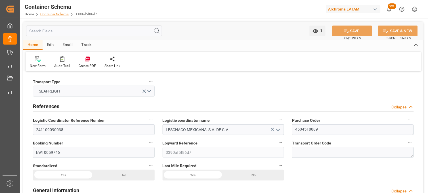
click at [57, 14] on link "Container Schema" at bounding box center [54, 14] width 28 height 4
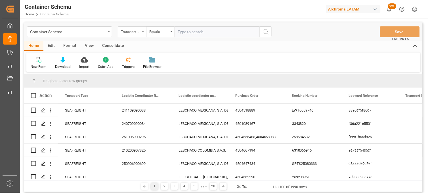
click at [136, 33] on div "Transport Type" at bounding box center [130, 31] width 19 height 7
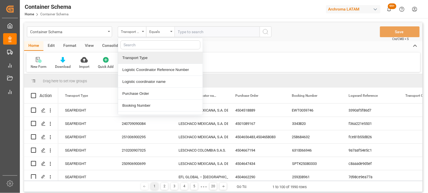
click at [127, 42] on input "text" at bounding box center [160, 44] width 80 height 9
type input "cont"
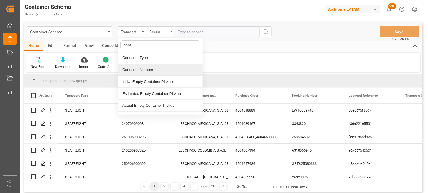
click at [135, 69] on div "Container Number" at bounding box center [160, 70] width 84 height 12
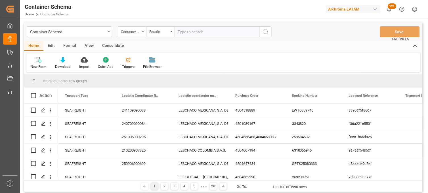
click at [182, 30] on input "text" at bounding box center [216, 31] width 85 height 11
paste input "HMJU2506858"
type input "HMJU2506858"
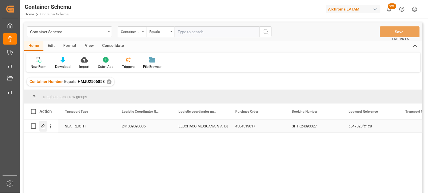
click at [43, 126] on icon "Press SPACE to select this row." at bounding box center [43, 126] width 5 height 5
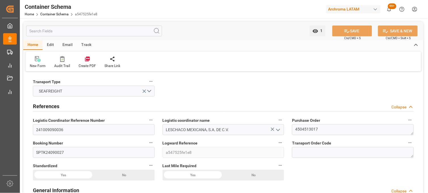
type input "14"
type input "7"
type input "1"
type input "21000"
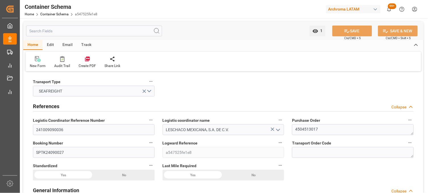
type input "21000"
type input "CMACGM"
type input "CMA CGM Group"
type input "CNSGH"
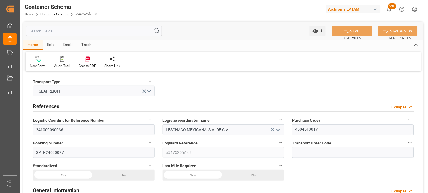
type input "MXZLO"
type input "9285976"
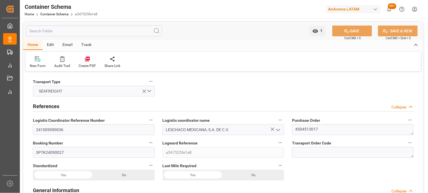
type input "9285976"
type input "0"
type input "25"
type input "348"
type input "349"
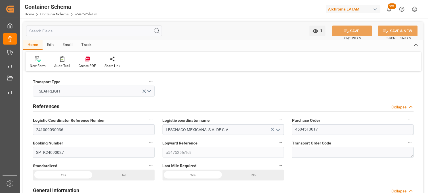
type input "[DATE] 10:15"
type input "[DATE]"
type input "[DATE] 15:45"
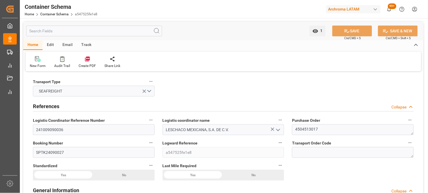
type input "[DATE]"
type input "[DATE] 13:34"
type input "[DATE] 16:27"
type input "[DATE]"
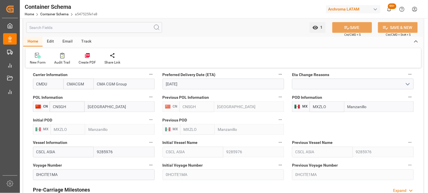
scroll to position [724, 0]
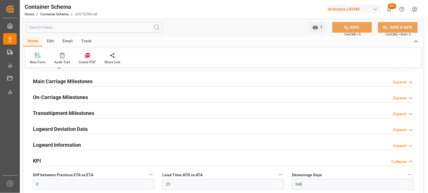
click at [115, 98] on div "On-Carriage Milestones Expand" at bounding box center [223, 97] width 381 height 11
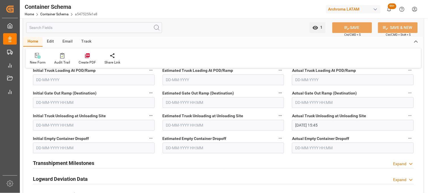
scroll to position [819, 0]
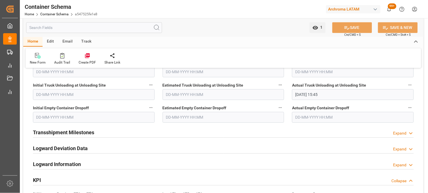
click at [299, 115] on input "text" at bounding box center [353, 117] width 122 height 11
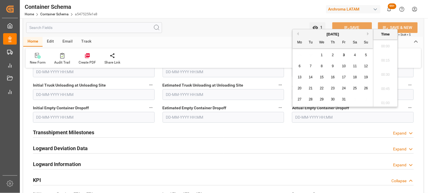
scroll to position [838, 0]
click at [299, 35] on div "[DATE]" at bounding box center [332, 34] width 81 height 6
click at [298, 33] on button "Previous Month" at bounding box center [296, 33] width 3 height 3
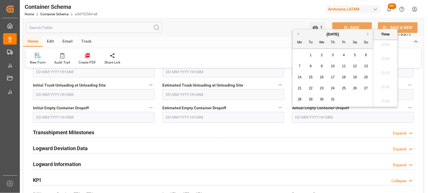
click at [298, 33] on button "Previous Month" at bounding box center [296, 33] width 3 height 3
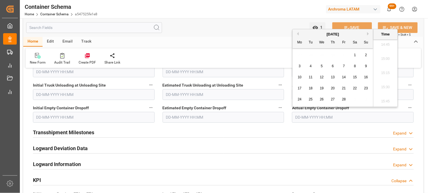
click at [297, 33] on button "Previous Month" at bounding box center [296, 33] width 3 height 3
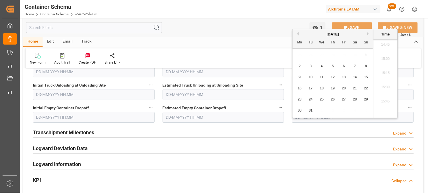
click at [297, 33] on button "Previous Month" at bounding box center [296, 33] width 3 height 3
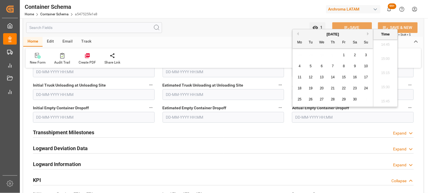
click at [297, 33] on button "Previous Month" at bounding box center [296, 33] width 3 height 3
click at [368, 33] on button "Next Month" at bounding box center [368, 33] width 3 height 3
click at [300, 77] on span "11" at bounding box center [299, 77] width 4 height 4
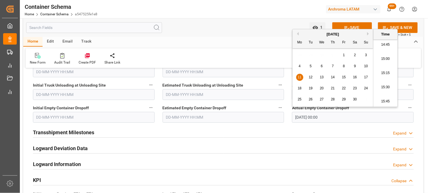
click at [381, 72] on li "15:15" at bounding box center [385, 73] width 24 height 14
type input "[DATE] 15:15"
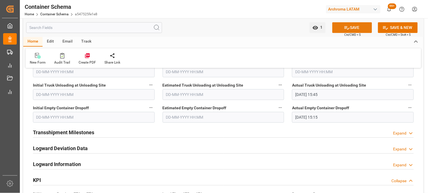
drag, startPoint x: 346, startPoint y: 28, endPoint x: 280, endPoint y: 52, distance: 70.6
click at [345, 29] on icon at bounding box center [347, 28] width 6 height 6
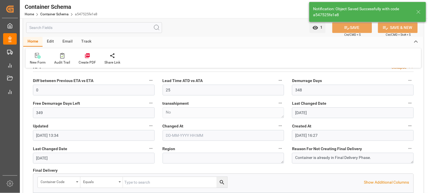
type input "352"
type input "27"
type input "[DATE]"
type input "[DATE] 21:18"
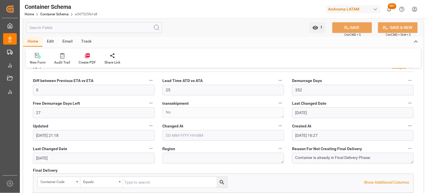
scroll to position [705, 0]
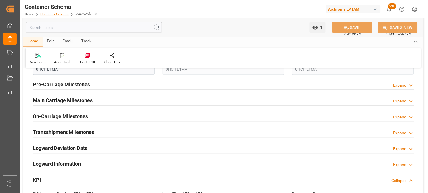
click at [53, 13] on link "Container Schema" at bounding box center [54, 14] width 28 height 4
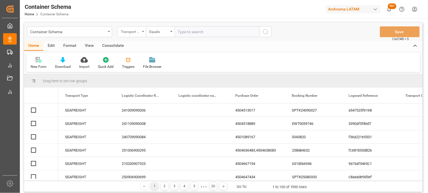
click at [144, 33] on div "Transport Type" at bounding box center [132, 31] width 28 height 11
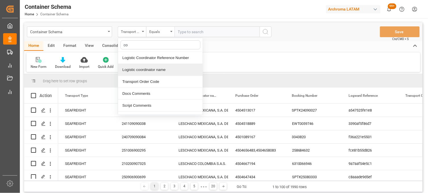
type input "con"
click at [139, 69] on div "Container Number" at bounding box center [160, 70] width 84 height 12
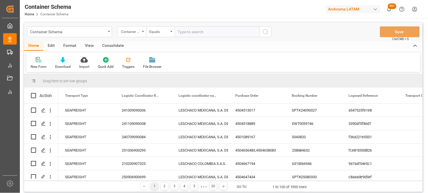
click at [180, 28] on input "text" at bounding box center [216, 31] width 85 height 11
paste input "DHDU2190378"
type input "DHDU2190378"
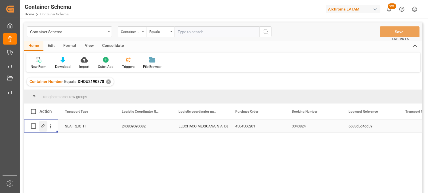
click at [45, 126] on icon "Press SPACE to select this row." at bounding box center [43, 126] width 5 height 5
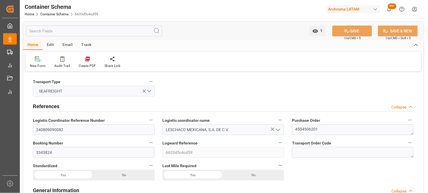
type input "15"
type input "7"
type input "1"
type input "21000"
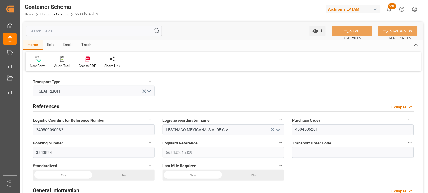
type input "21000"
type input "Maersk"
type input "Maersk Line AS"
type input "BEANR"
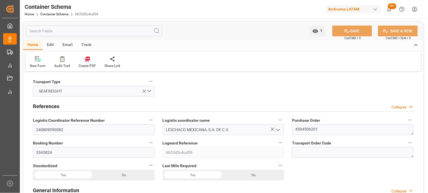
type input "MXVER"
type input "9231470"
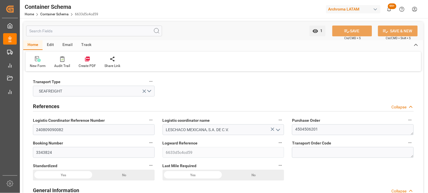
type input "9231470"
type input "0"
type input "19"
type input "387"
type input "388"
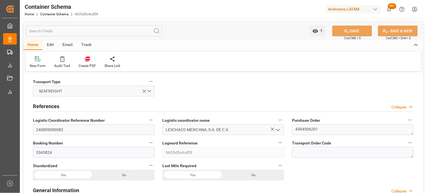
type input "[DATE] 23:45"
type input "[DATE]"
type input "[DATE] 12:41"
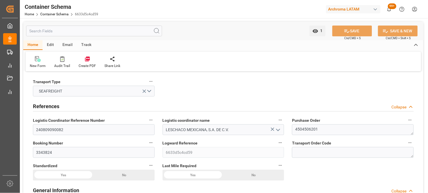
type input "[DATE]"
type input "[DATE] 13:28"
type input "[DATE] 05:38"
type input "[DATE]"
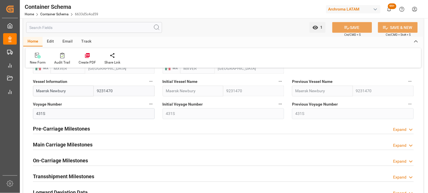
scroll to position [661, 0]
click at [60, 160] on h2 "On-Carriage Milestones" at bounding box center [60, 161] width 55 height 8
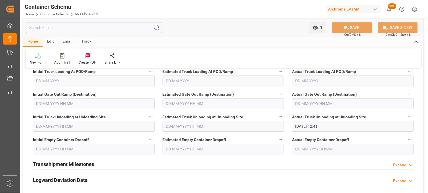
scroll to position [787, 0]
click at [305, 149] on input "text" at bounding box center [353, 148] width 122 height 11
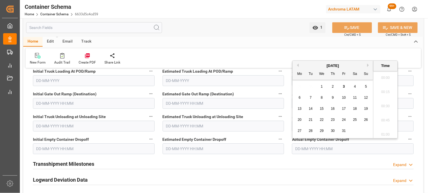
scroll to position [838, 0]
click at [297, 66] on button "Previous Month" at bounding box center [296, 65] width 3 height 3
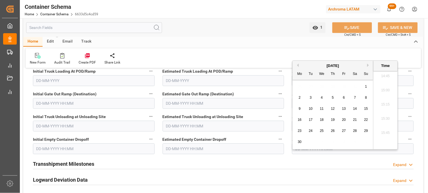
click at [297, 66] on button "Previous Month" at bounding box center [296, 65] width 3 height 3
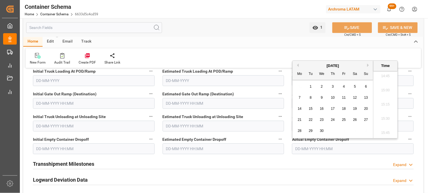
click at [297, 66] on button "Previous Month" at bounding box center [296, 65] width 3 height 3
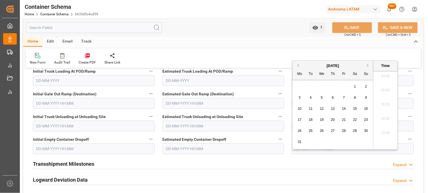
click at [296, 65] on button "Previous Month" at bounding box center [296, 65] width 3 height 3
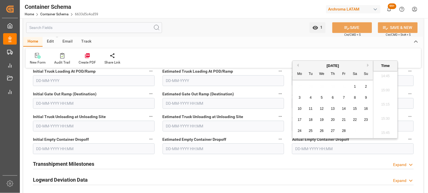
click at [296, 65] on button "Previous Month" at bounding box center [296, 65] width 3 height 3
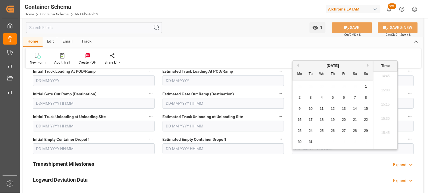
click at [296, 65] on button "Previous Month" at bounding box center [296, 65] width 3 height 3
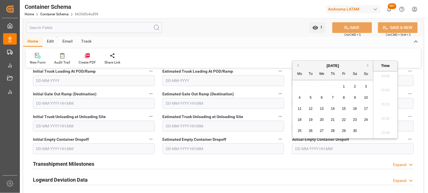
click at [299, 131] on span "25" at bounding box center [299, 131] width 4 height 4
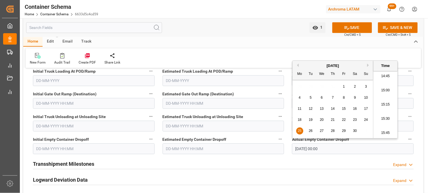
click at [387, 118] on li "15:30" at bounding box center [385, 119] width 24 height 14
type input "[DATE] 15:30"
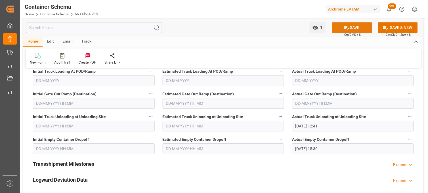
click at [345, 24] on button "SAVE" at bounding box center [352, 27] width 40 height 11
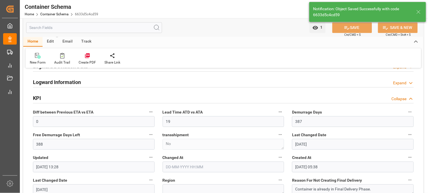
type input "391"
type input "80"
type input "[DATE]"
type input "[DATE] 21:20"
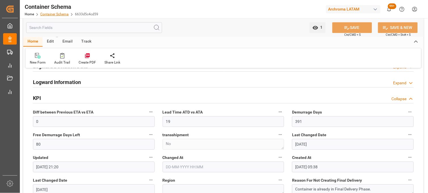
click at [58, 13] on link "Container Schema" at bounding box center [54, 14] width 28 height 4
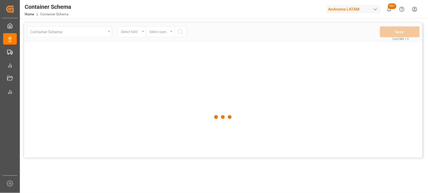
click at [137, 33] on div at bounding box center [223, 116] width 398 height 189
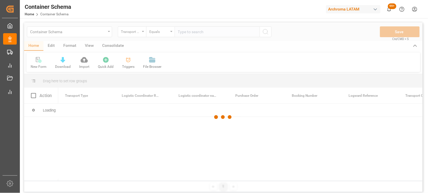
click at [139, 33] on div at bounding box center [223, 116] width 398 height 189
click at [140, 33] on div at bounding box center [223, 116] width 398 height 189
click at [142, 33] on div at bounding box center [223, 116] width 398 height 189
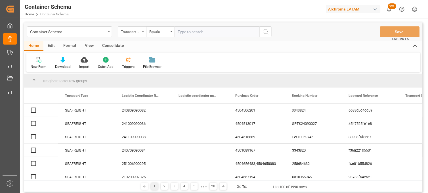
click at [142, 32] on div "Transport Type" at bounding box center [132, 31] width 28 height 11
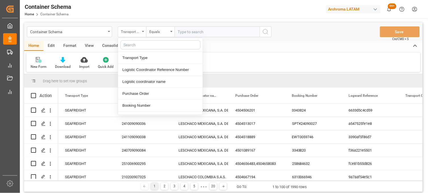
click at [143, 32] on div "Transport Type" at bounding box center [132, 31] width 28 height 11
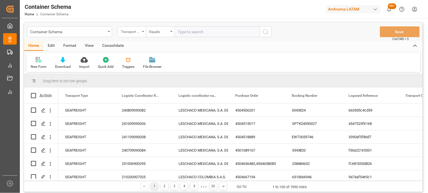
click at [142, 33] on div "Transport Type" at bounding box center [132, 31] width 28 height 11
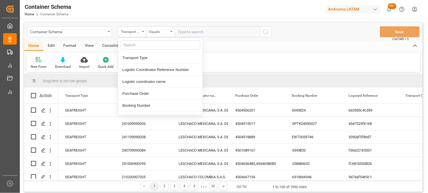
click at [137, 42] on input "text" at bounding box center [160, 44] width 80 height 9
type input "con"
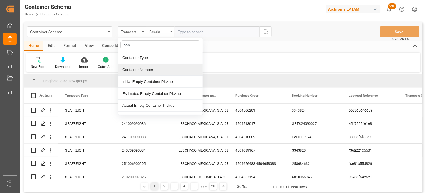
click at [134, 66] on div "Container Number" at bounding box center [160, 70] width 84 height 12
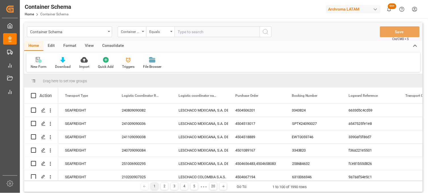
click at [180, 32] on input "text" at bounding box center [216, 31] width 85 height 11
paste input "SIMU2603427"
type input "SIMU2603427"
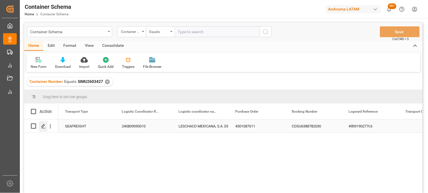
click at [40, 125] on div "Press SPACE to select this row." at bounding box center [43, 126] width 9 height 10
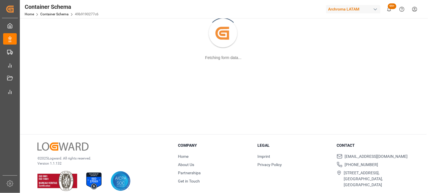
scroll to position [61, 0]
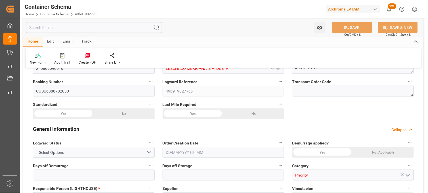
type input "21"
type input "7"
type input "1"
type input "21000"
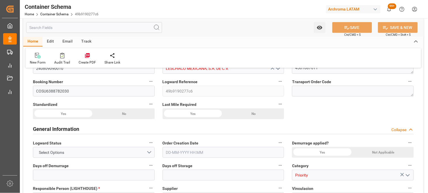
type input "21000"
type input "Cosco"
type input "COSCO Shipping Co. Ltd."
type input "CNNBO"
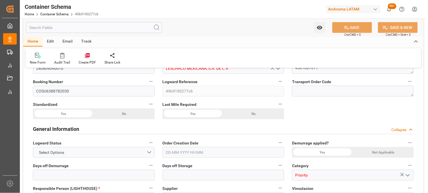
type input "MXZLO"
type input "9629122"
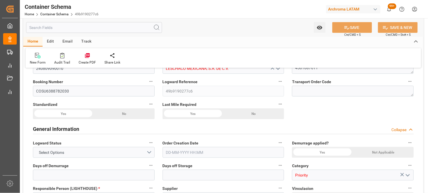
type input "9629122"
type input "0"
type input "16"
type input "412"
type input "413"
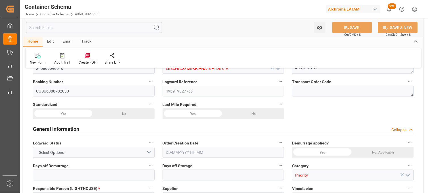
type input "CNNBG"
type input "MXZLO"
type input "[DATE] 08:30"
type input "[DATE]"
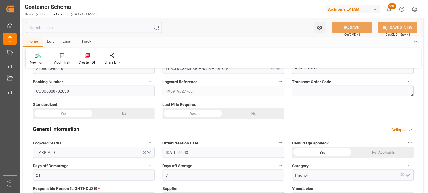
type input "[DATE]"
type input "[DATE] 13:28"
type input "[DATE] 13:27"
type input "[DATE]"
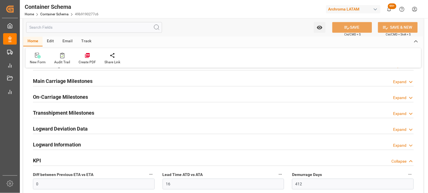
scroll to position [731, 0]
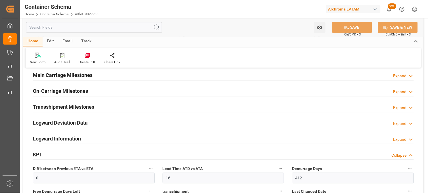
click at [49, 90] on h2 "On-Carriage Milestones" at bounding box center [60, 91] width 55 height 8
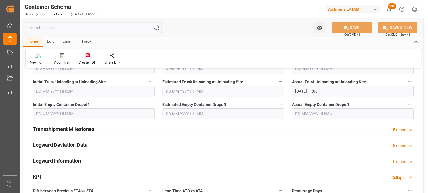
scroll to position [825, 0]
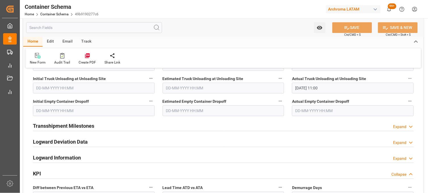
click at [313, 105] on input "text" at bounding box center [353, 110] width 122 height 11
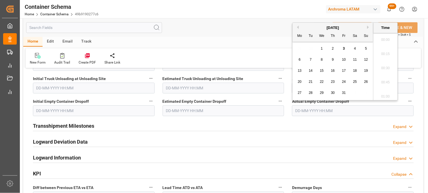
scroll to position [838, 0]
click at [310, 71] on span "13" at bounding box center [310, 71] width 4 height 4
click at [383, 64] on li "15:15" at bounding box center [385, 67] width 24 height 14
type input "[DATE] 15:15"
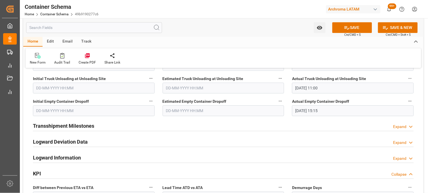
click at [346, 29] on icon at bounding box center [347, 28] width 6 height 6
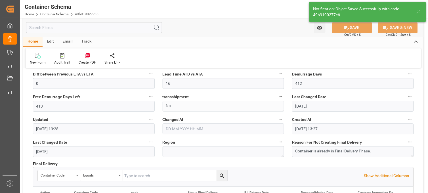
type input "416"
type input "1"
type input "[DATE]"
type input "[DATE] 21:26"
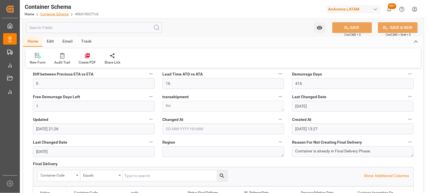
scroll to position [712, 0]
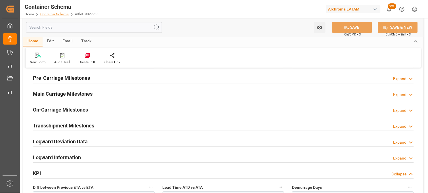
click at [62, 13] on link "Container Schema" at bounding box center [54, 14] width 28 height 4
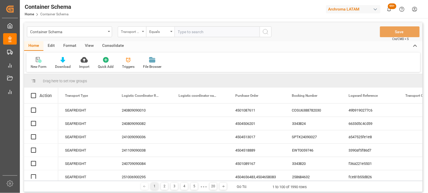
click at [141, 31] on div "Transport Type" at bounding box center [132, 31] width 28 height 11
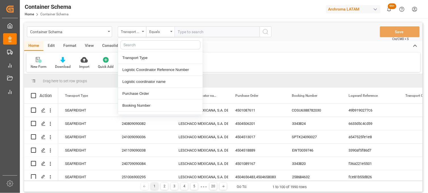
click at [132, 45] on input "text" at bounding box center [160, 44] width 80 height 9
type input "cont"
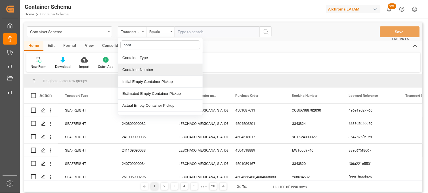
click at [138, 69] on div "Container Number" at bounding box center [160, 70] width 84 height 12
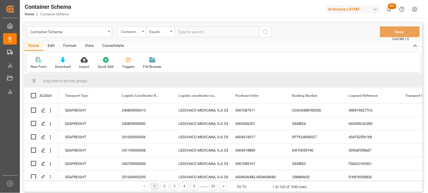
click at [194, 30] on input "text" at bounding box center [216, 31] width 85 height 11
paste input "DHDU2195148"
type input "DHDU2195148"
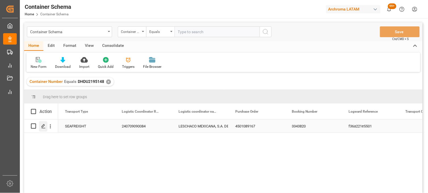
click at [41, 127] on icon "Press SPACE to select this row." at bounding box center [43, 126] width 5 height 5
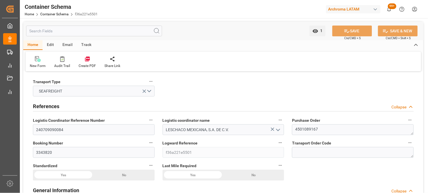
type input "14"
type input "7"
type input "1"
type input "20880"
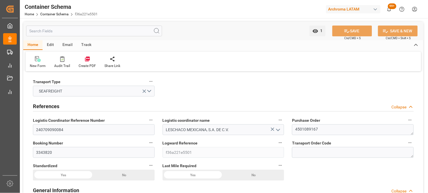
type input "Maersk"
type input "Maersk Line AS"
type input "BEANR"
type input "MXVER"
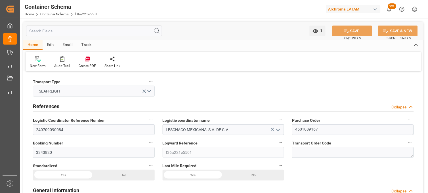
type input "MXVER"
type input "9215907"
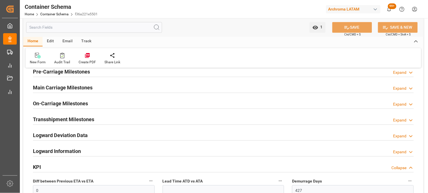
scroll to position [724, 0]
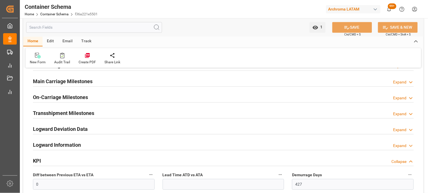
click at [67, 101] on h2 "On-Carriage Milestones" at bounding box center [60, 98] width 55 height 8
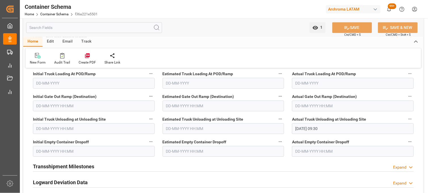
scroll to position [787, 0]
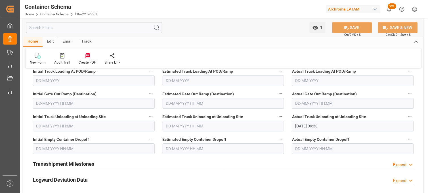
click at [301, 147] on input "text" at bounding box center [353, 148] width 122 height 11
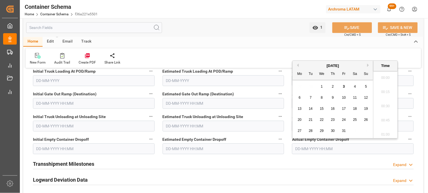
scroll to position [852, 0]
click at [297, 65] on button "Previous Month" at bounding box center [296, 65] width 3 height 3
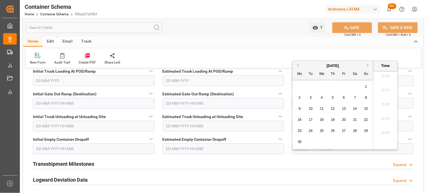
click at [297, 65] on button "Previous Month" at bounding box center [296, 65] width 3 height 3
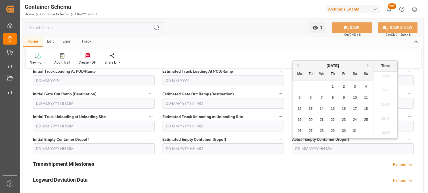
click at [297, 65] on button "Previous Month" at bounding box center [296, 65] width 3 height 3
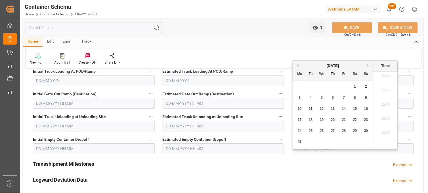
click at [297, 65] on button "Previous Month" at bounding box center [296, 65] width 3 height 3
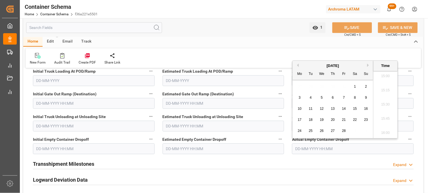
click at [297, 65] on button "Previous Month" at bounding box center [296, 65] width 3 height 3
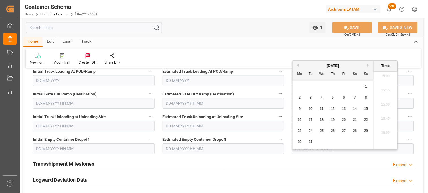
click at [296, 64] on button "Previous Month" at bounding box center [296, 65] width 3 height 3
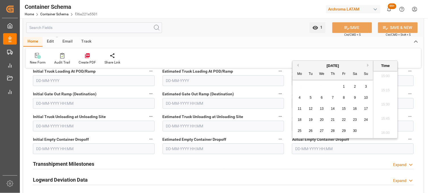
click at [297, 64] on button "Previous Month" at bounding box center [296, 65] width 3 height 3
click at [300, 131] on span "28" at bounding box center [299, 131] width 4 height 4
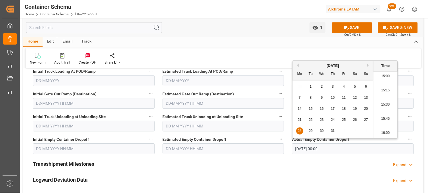
click at [383, 103] on li "15:30" at bounding box center [385, 105] width 24 height 14
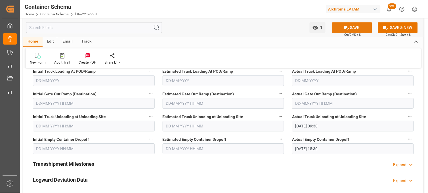
click at [342, 26] on button "SAVE" at bounding box center [352, 27] width 40 height 11
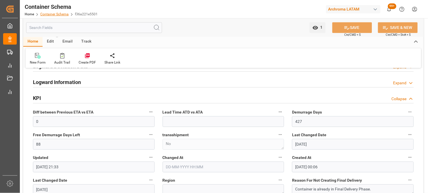
click at [62, 13] on link "Container Schema" at bounding box center [54, 14] width 28 height 4
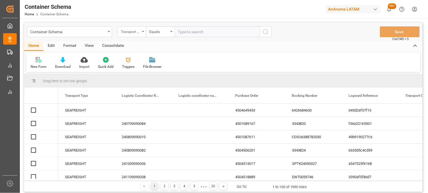
click at [142, 32] on icon "open menu" at bounding box center [143, 31] width 2 height 1
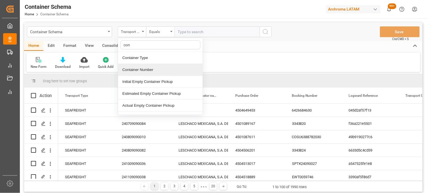
click at [130, 68] on div "Container Number" at bounding box center [160, 70] width 84 height 12
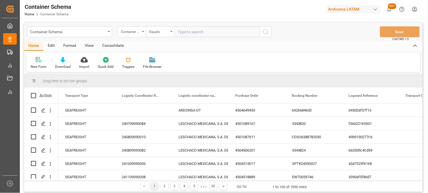
click at [182, 29] on input "text" at bounding box center [216, 31] width 85 height 11
paste input "EIAU2537125"
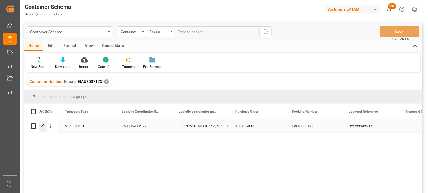
click at [43, 127] on icon "Press SPACE to select this row." at bounding box center [43, 126] width 5 height 5
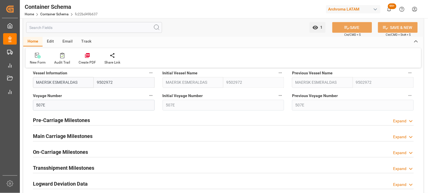
scroll to position [724, 0]
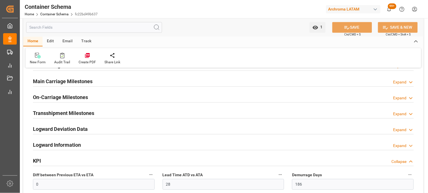
click at [58, 96] on h2 "On-Carriage Milestones" at bounding box center [60, 98] width 55 height 8
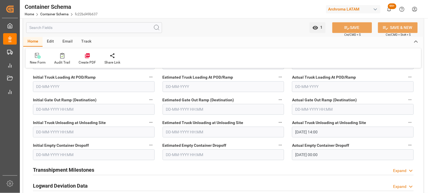
scroll to position [787, 0]
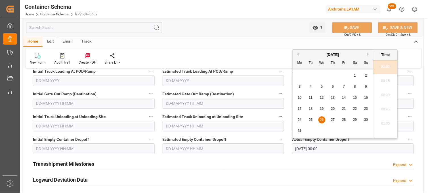
drag, startPoint x: 318, startPoint y: 149, endPoint x: 291, endPoint y: 148, distance: 26.7
click at [292, 148] on input "[DATE] 00:00" at bounding box center [353, 148] width 122 height 11
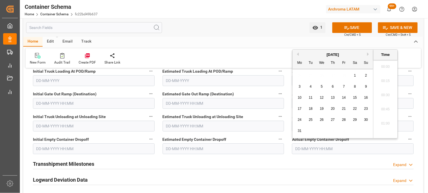
click at [287, 145] on div "Estimated Empty Container Dropoff" at bounding box center [223, 144] width 130 height 23
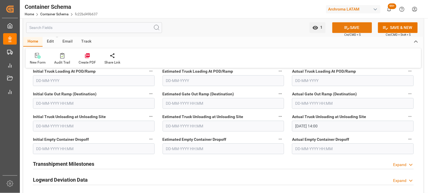
click at [347, 28] on icon at bounding box center [347, 28] width 6 height 6
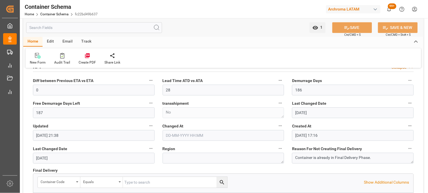
scroll to position [705, 0]
